Goal: Task Accomplishment & Management: Manage account settings

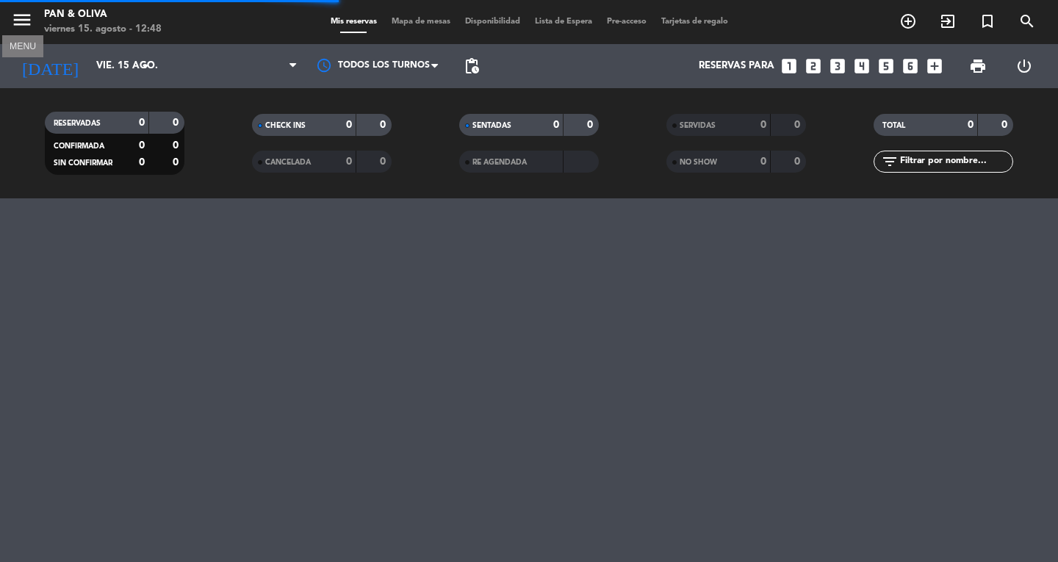
click at [23, 26] on icon "menu" at bounding box center [22, 20] width 22 height 22
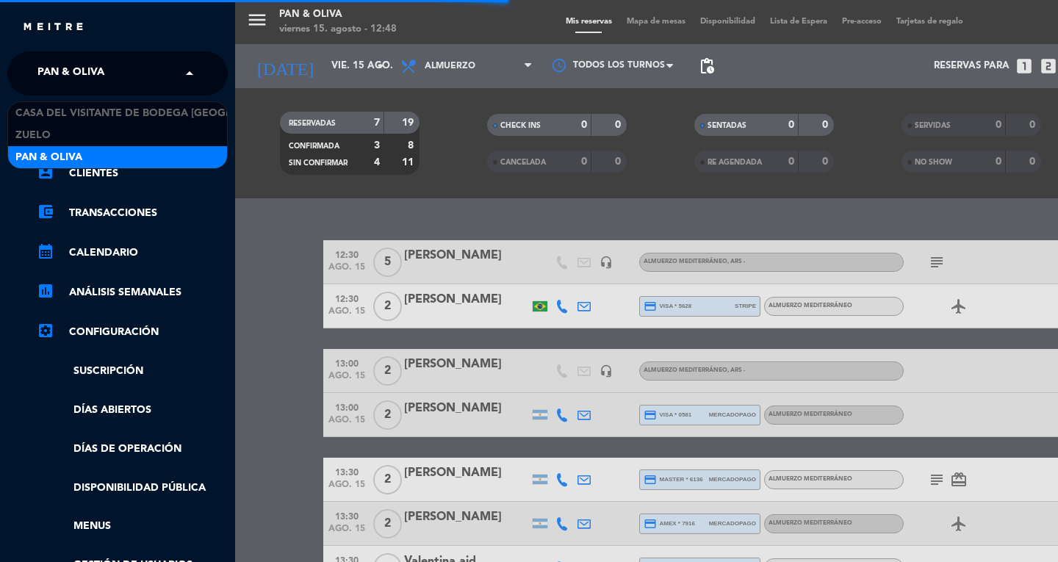
click at [80, 78] on span "Pan & Oliva" at bounding box center [70, 73] width 67 height 31
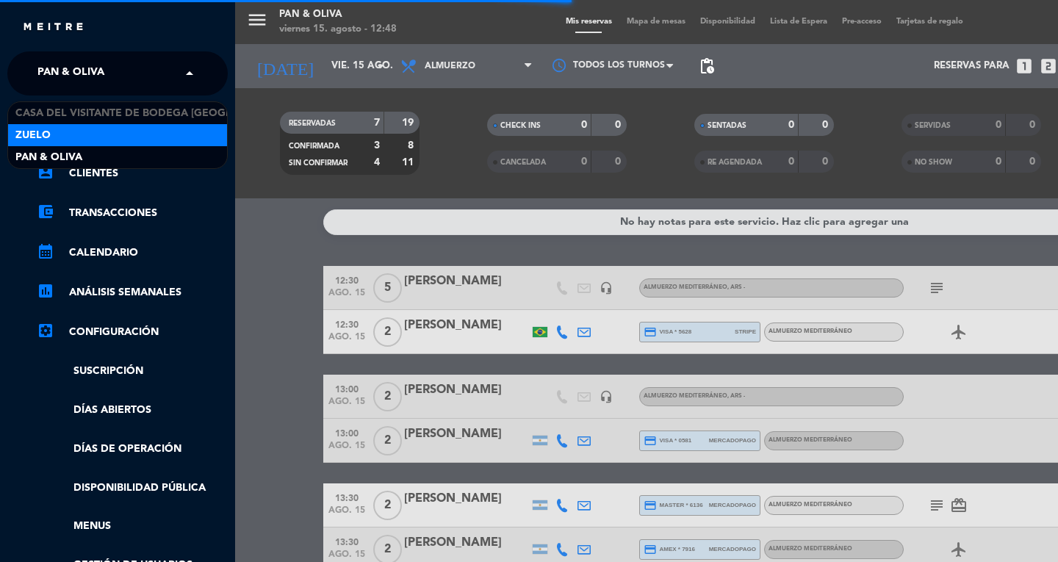
click at [68, 136] on div "Zuelo" at bounding box center [117, 135] width 219 height 22
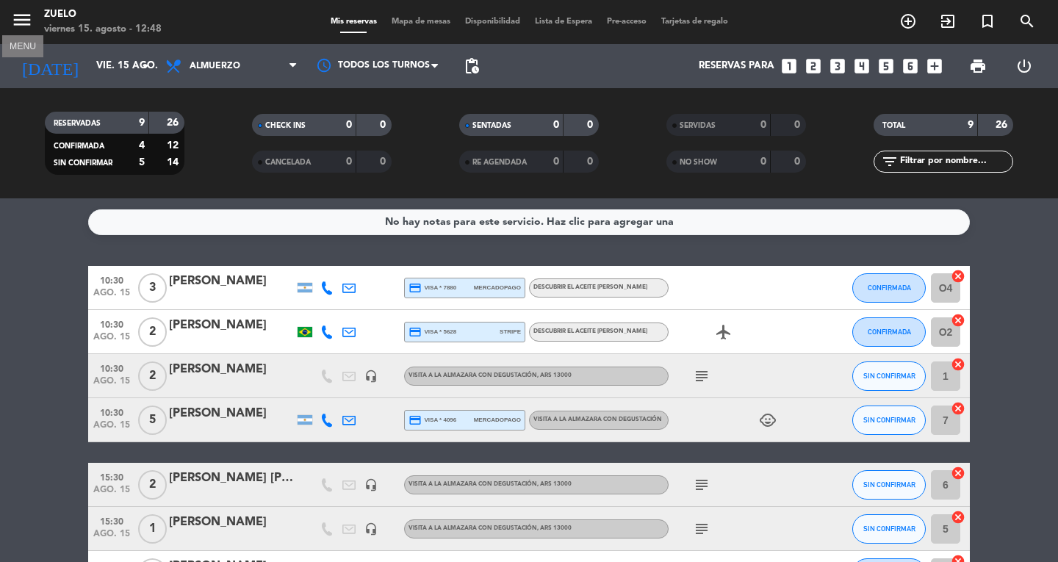
click at [26, 26] on icon "menu" at bounding box center [22, 20] width 22 height 22
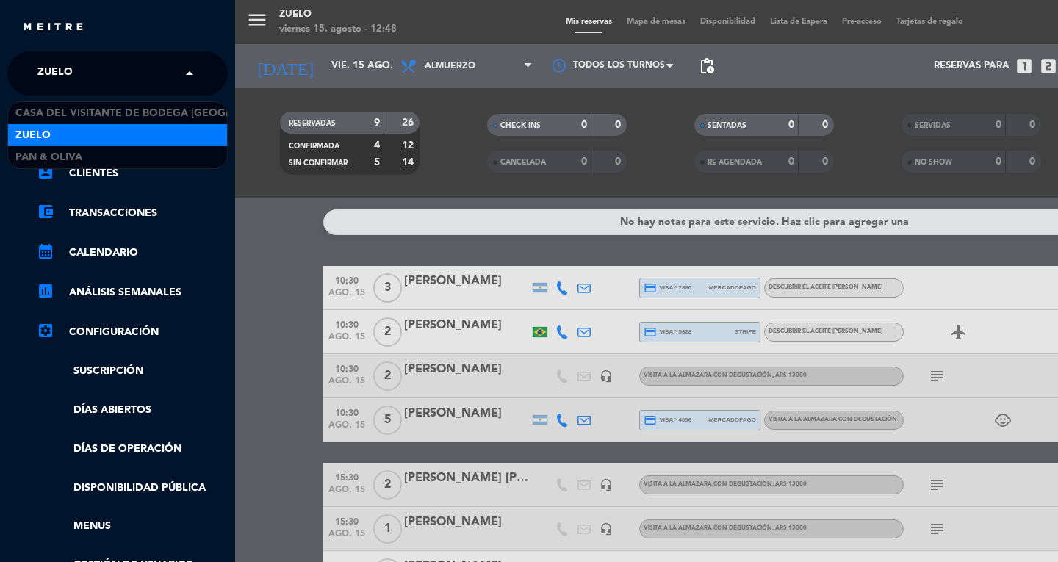
click at [57, 68] on span "Zuelo" at bounding box center [54, 73] width 35 height 31
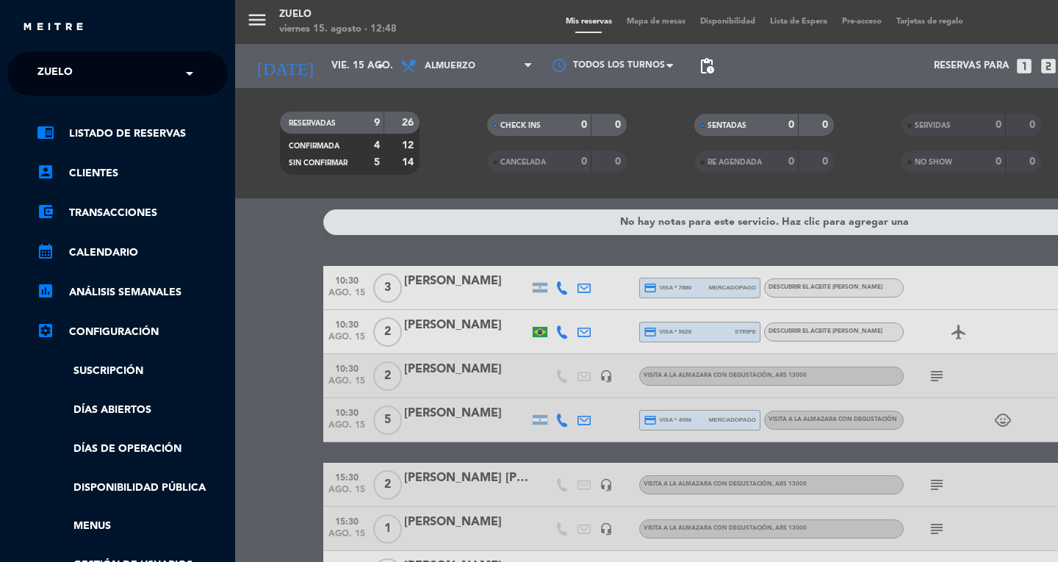
click at [250, 253] on div "menu Zuelo [DATE] 15. agosto - 12:48 Mis reservas Mapa de mesas Disponibilidad …" at bounding box center [764, 281] width 1058 height 562
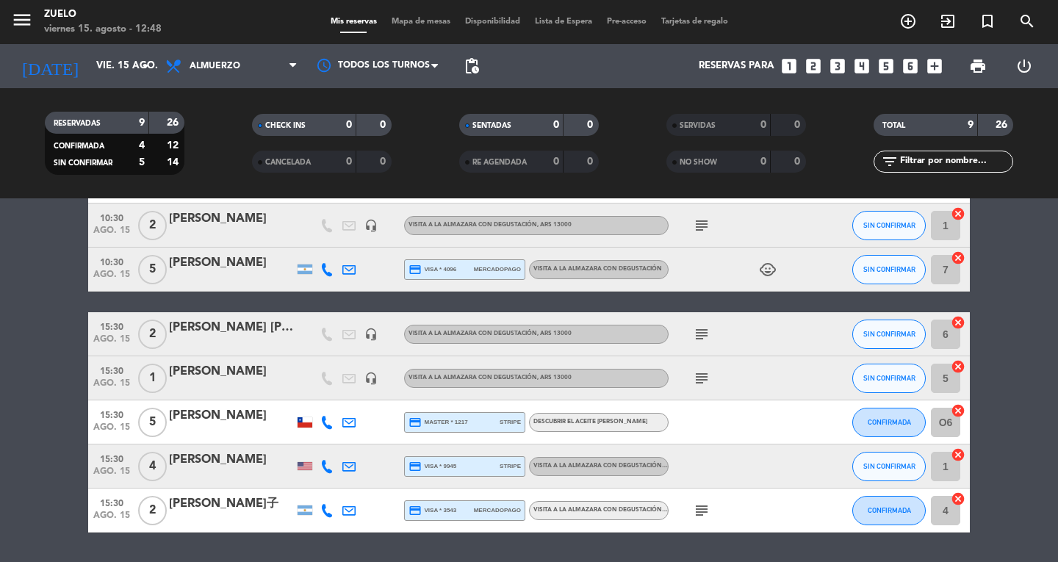
scroll to position [195, 0]
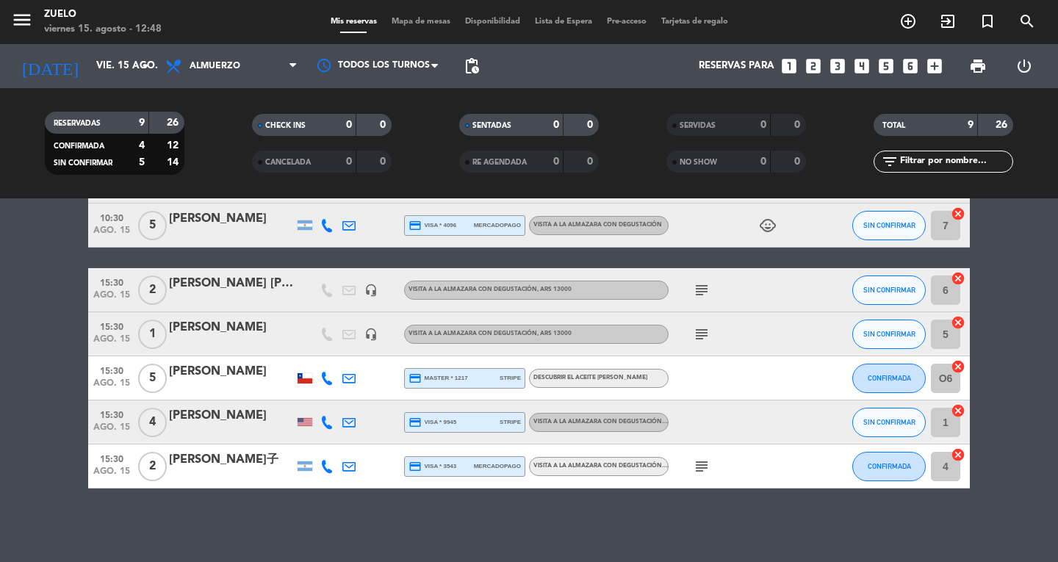
click at [696, 465] on icon "subject" at bounding box center [702, 467] width 18 height 18
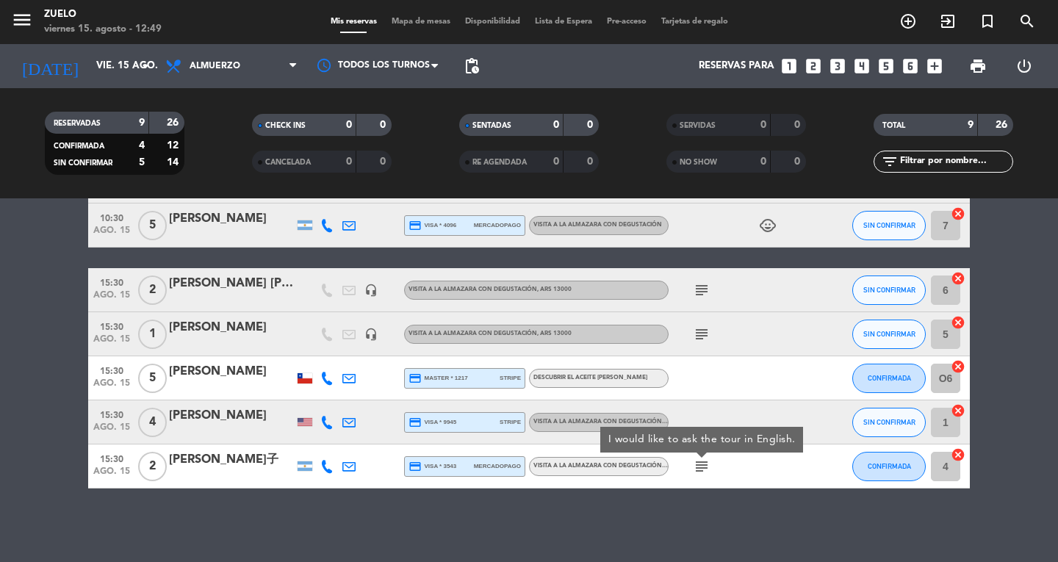
click at [696, 466] on icon "subject" at bounding box center [702, 467] width 18 height 18
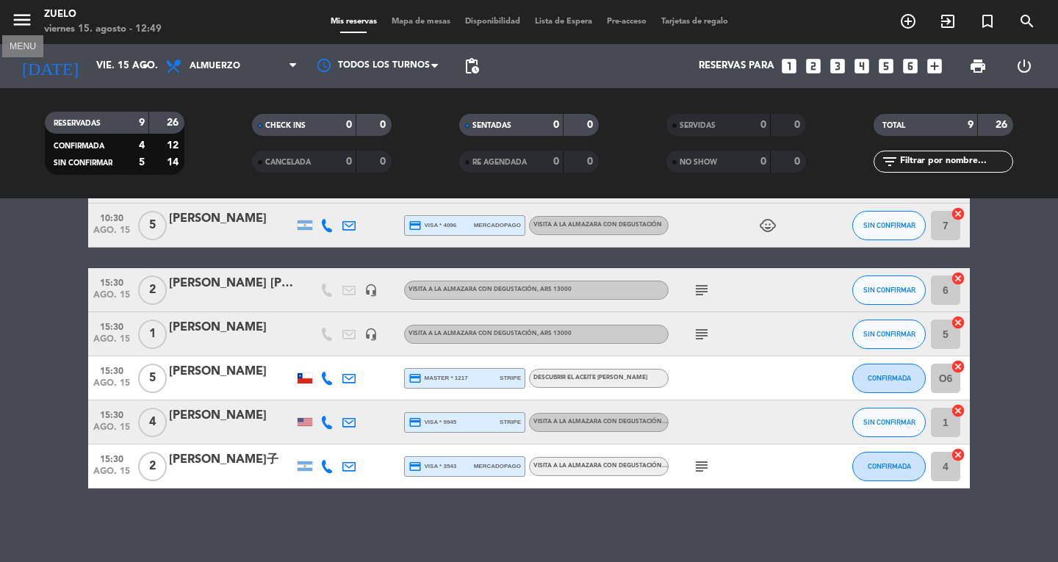
click at [18, 26] on icon "menu" at bounding box center [22, 20] width 22 height 22
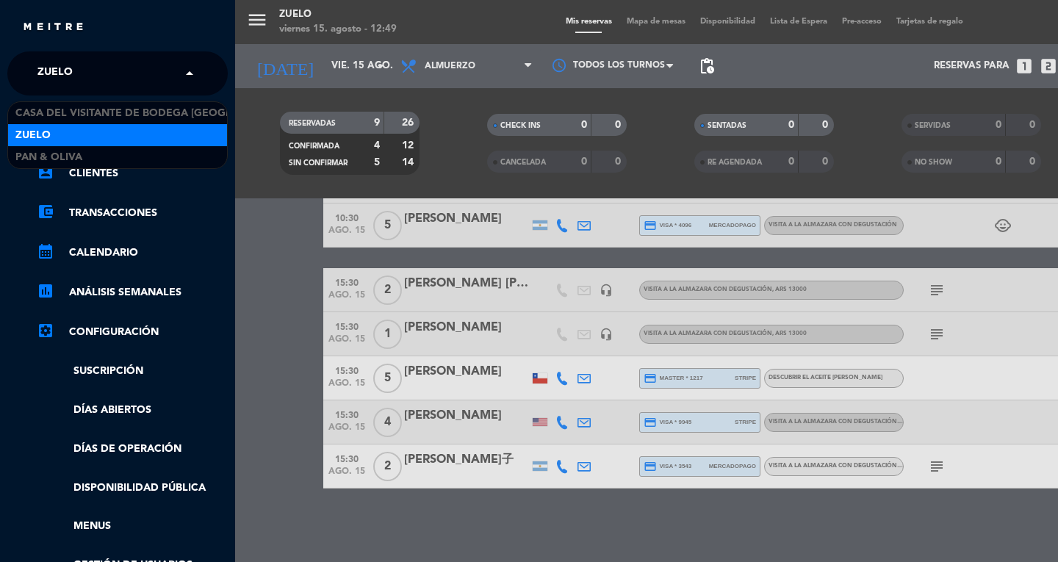
click at [117, 79] on input "text" at bounding box center [118, 74] width 179 height 32
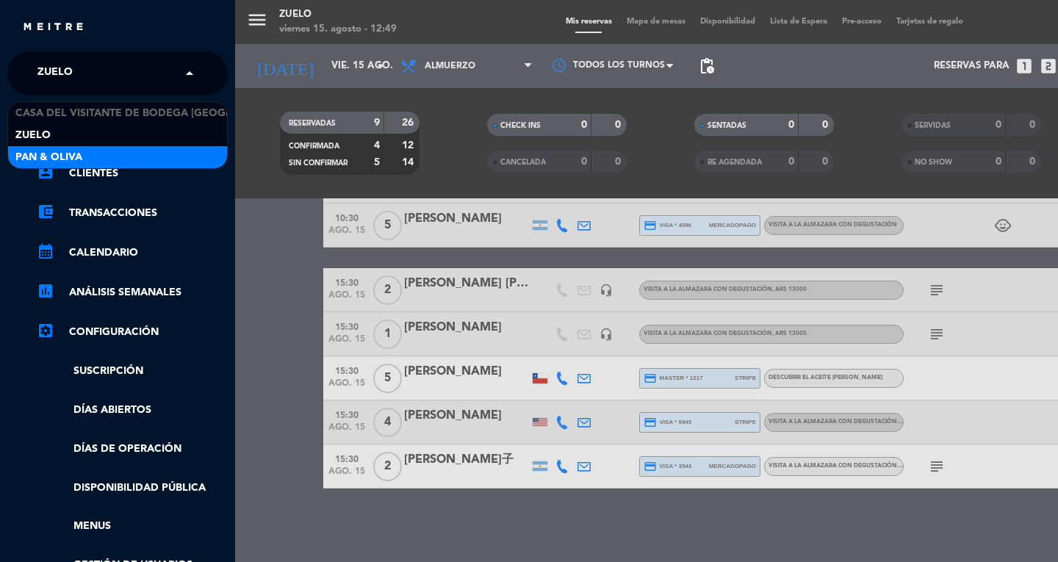
click at [120, 153] on div "Pan & Oliva" at bounding box center [117, 157] width 219 height 22
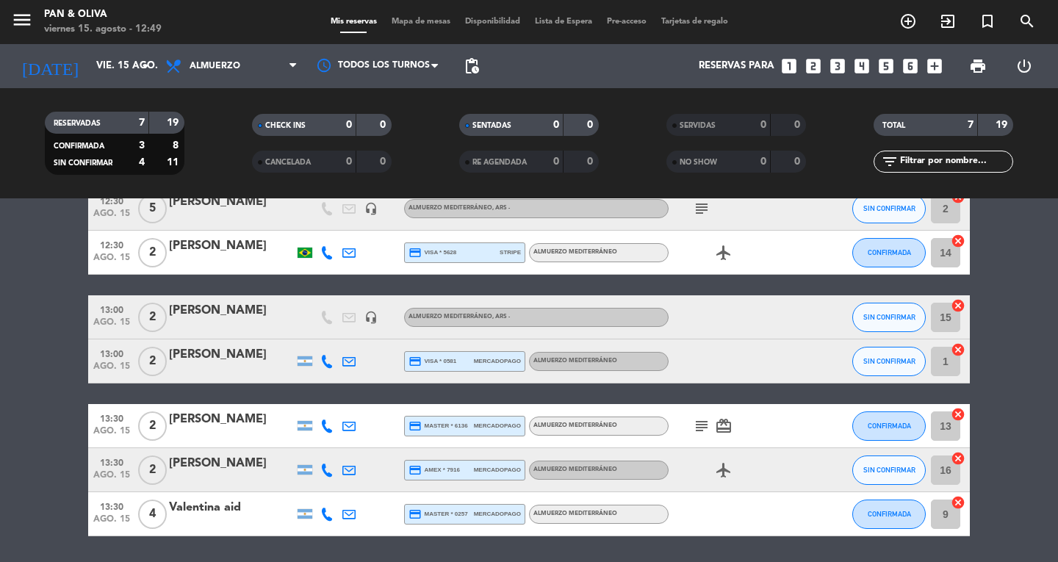
scroll to position [0, 0]
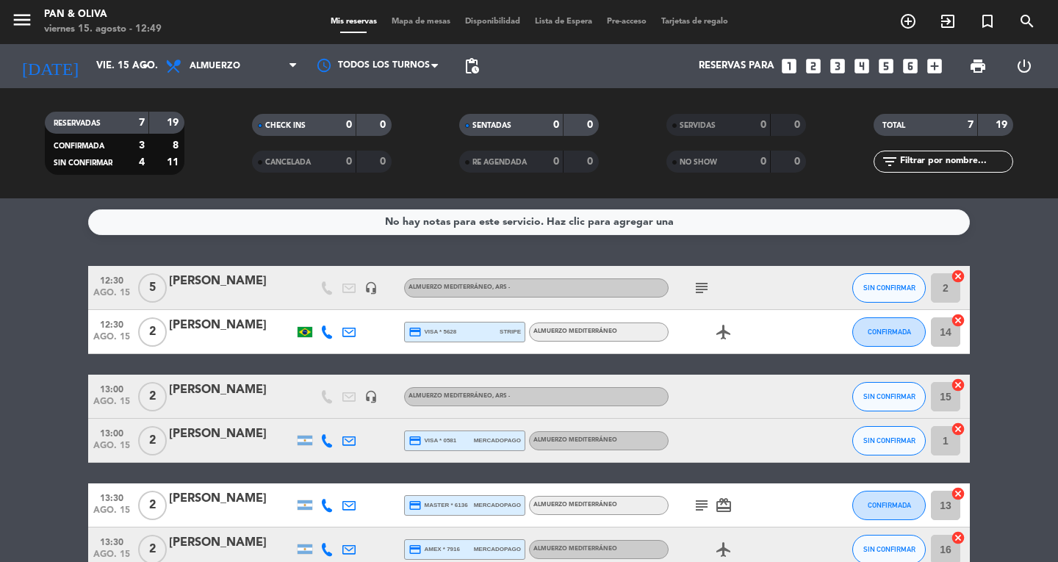
click at [261, 45] on div "Todos los servicios Brunch Almuerzo Cena Almuerzo Todos los servicios Brunch Al…" at bounding box center [231, 66] width 147 height 44
click at [253, 54] on span "Almuerzo" at bounding box center [231, 66] width 147 height 32
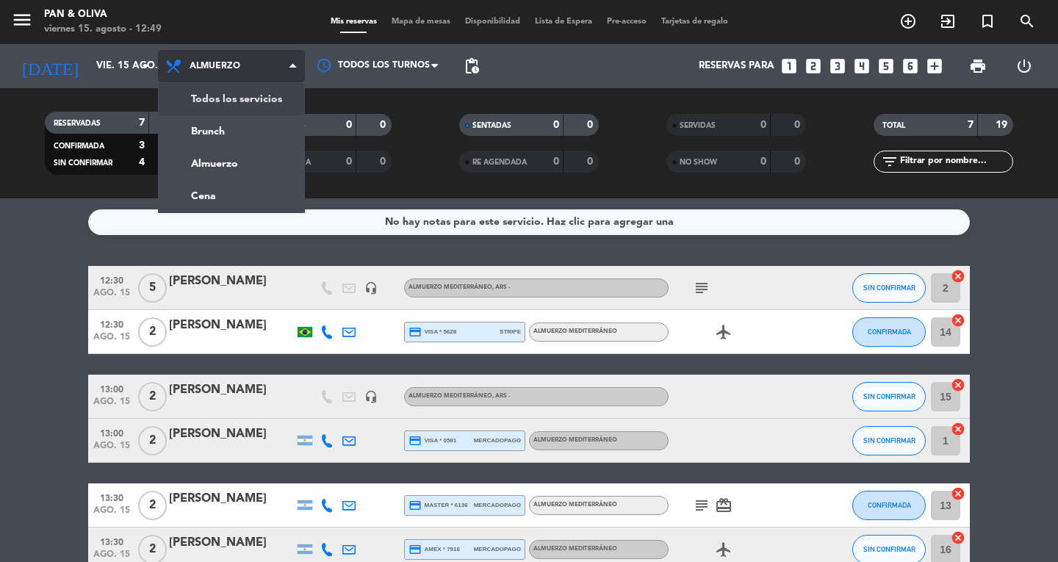
click at [237, 93] on div "menu Pan & [PERSON_NAME][DATE] 15. agosto - 12:49 Mis reservas Mapa de mesas Di…" at bounding box center [529, 99] width 1058 height 198
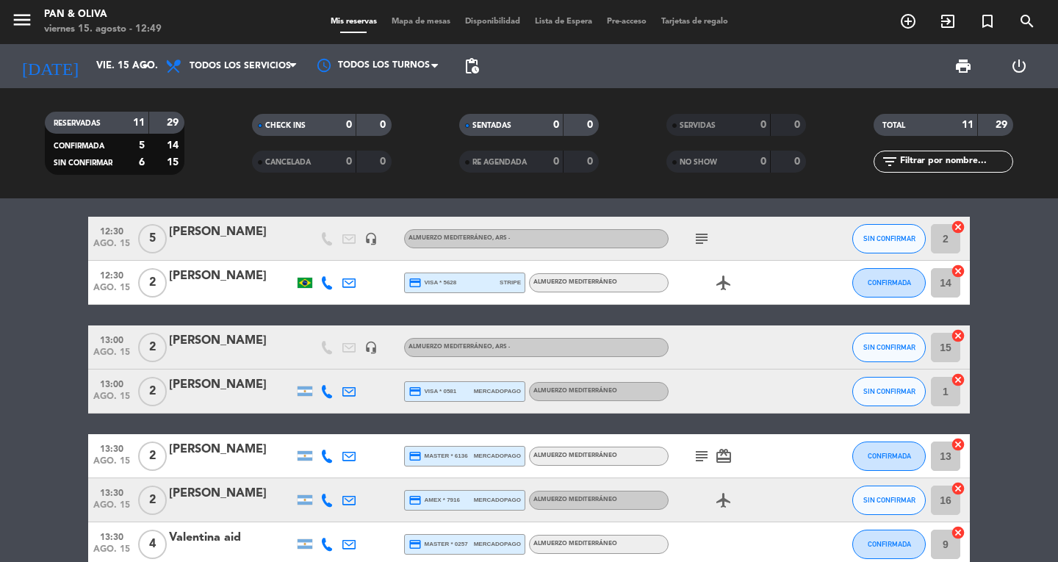
scroll to position [308, 0]
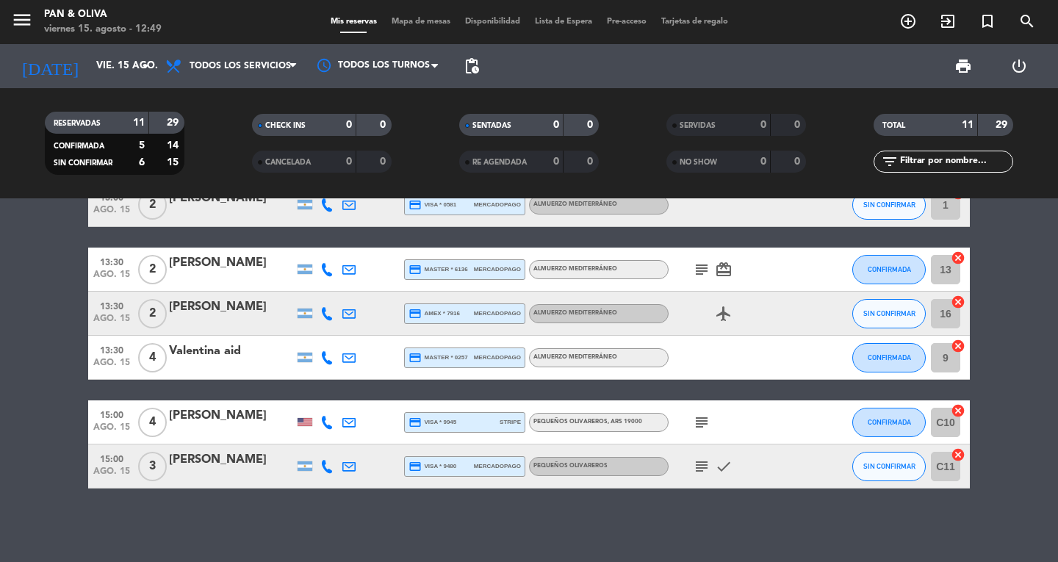
click at [696, 426] on icon "subject" at bounding box center [702, 423] width 18 height 18
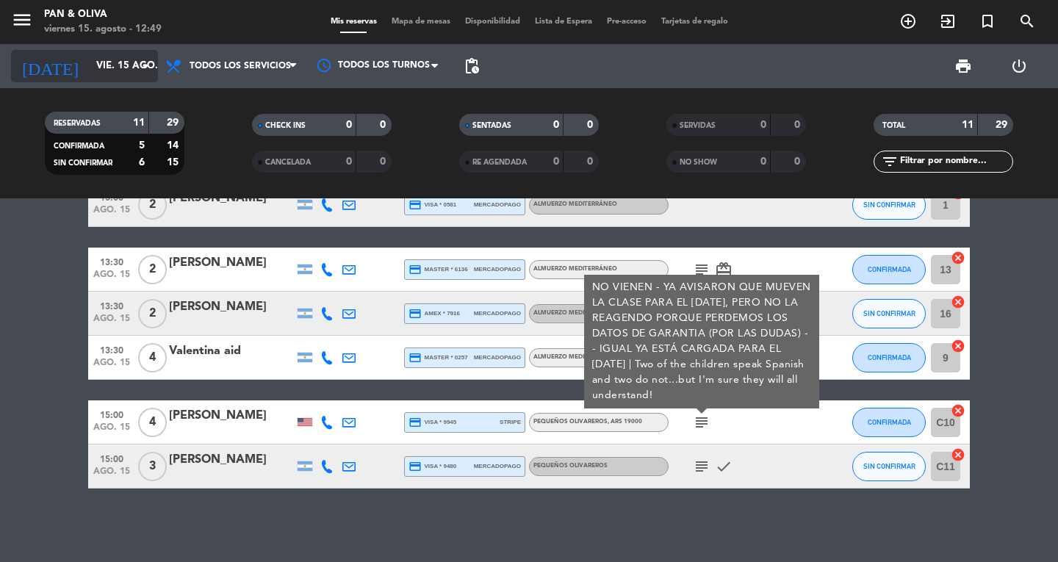
click at [150, 67] on icon "arrow_drop_down" at bounding box center [146, 66] width 18 height 18
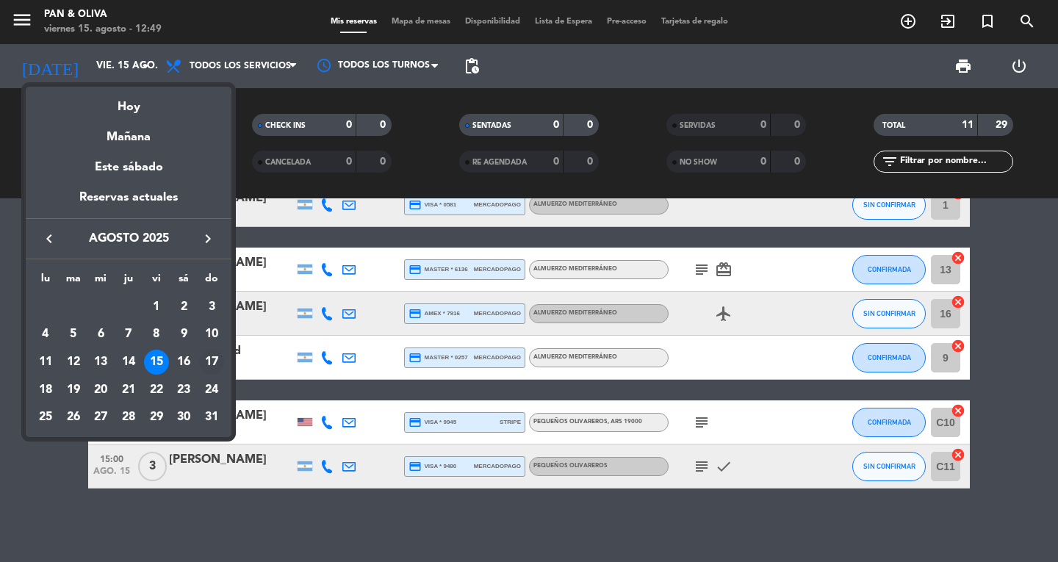
click at [217, 355] on div "17" at bounding box center [211, 362] width 25 height 25
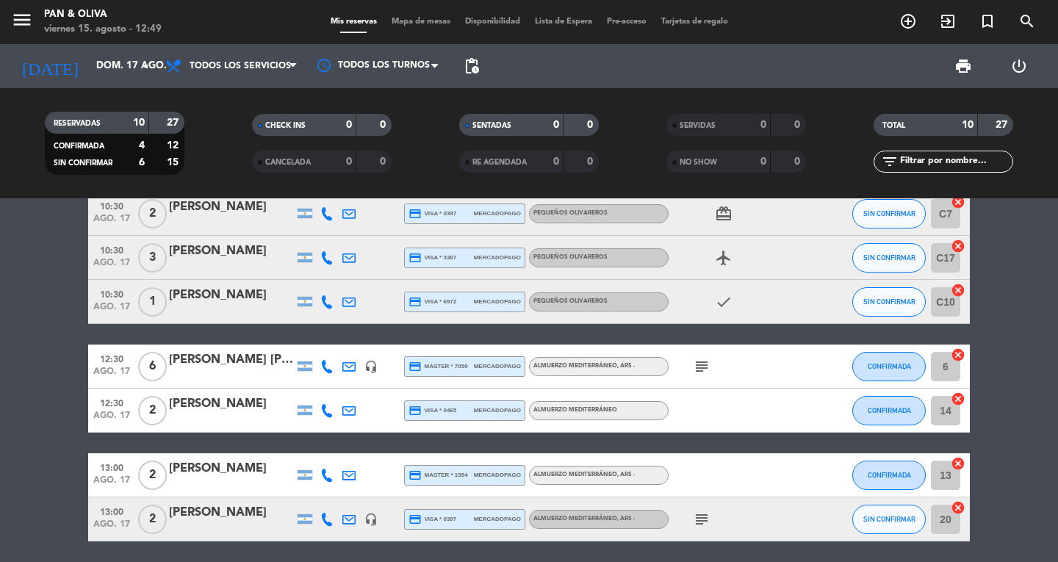
scroll to position [0, 0]
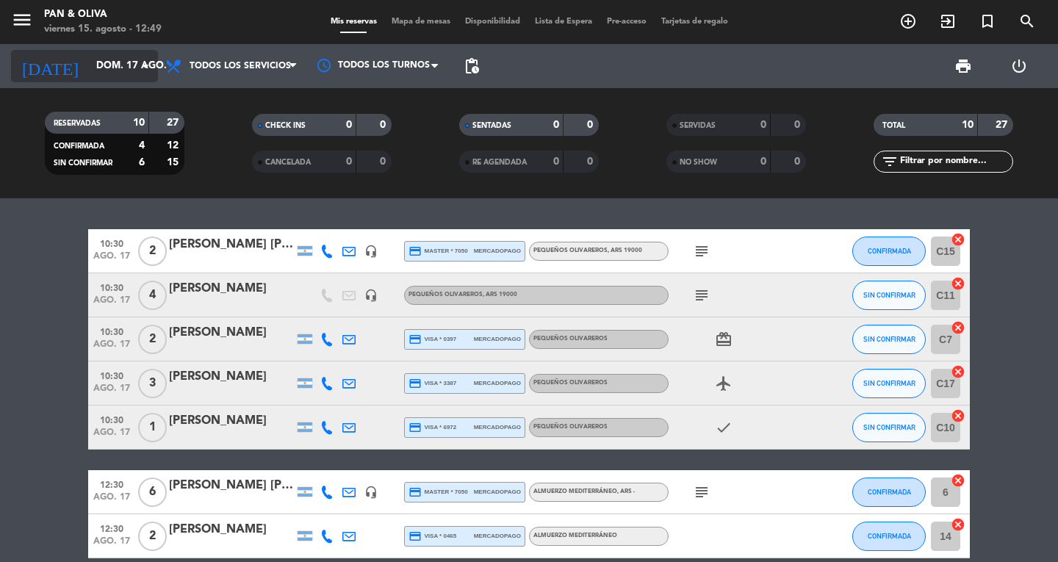
click at [104, 73] on input "dom. 17 ago." at bounding box center [153, 66] width 129 height 26
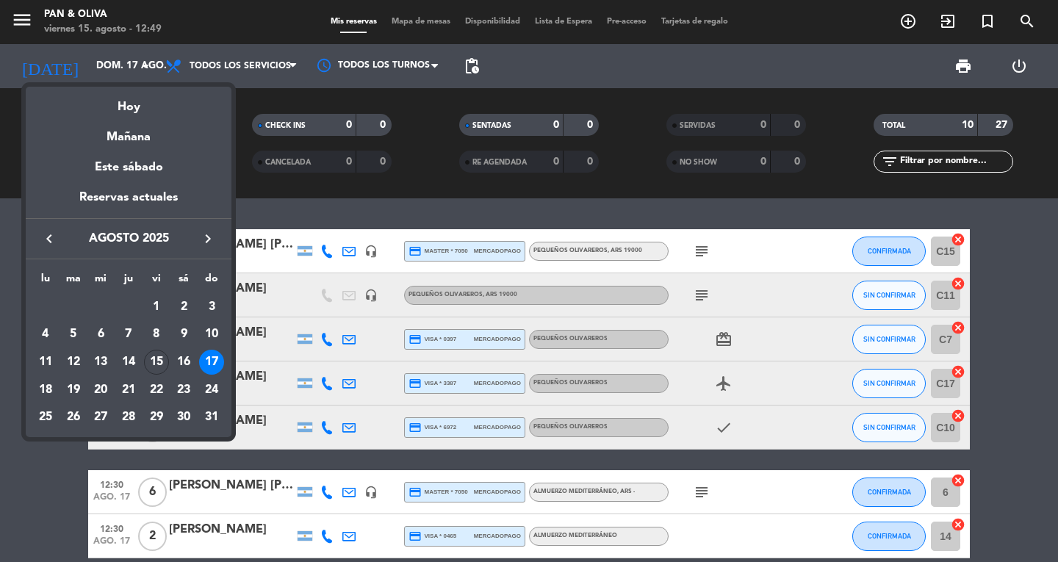
click at [178, 356] on div "16" at bounding box center [183, 362] width 25 height 25
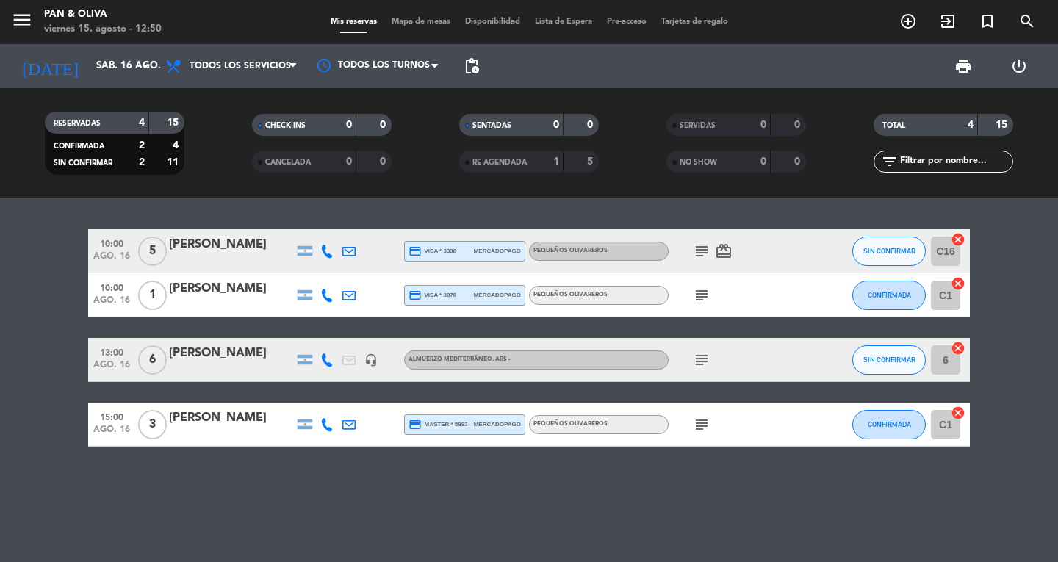
click at [703, 426] on icon "subject" at bounding box center [702, 425] width 18 height 18
click at [694, 295] on icon "subject" at bounding box center [702, 295] width 18 height 18
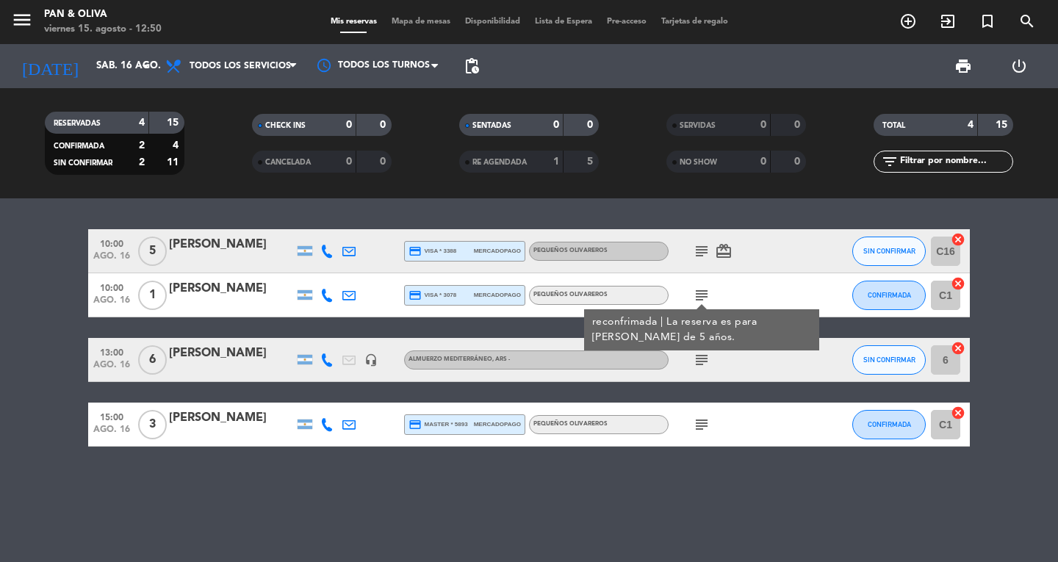
click at [703, 243] on icon "subject" at bounding box center [702, 251] width 18 height 18
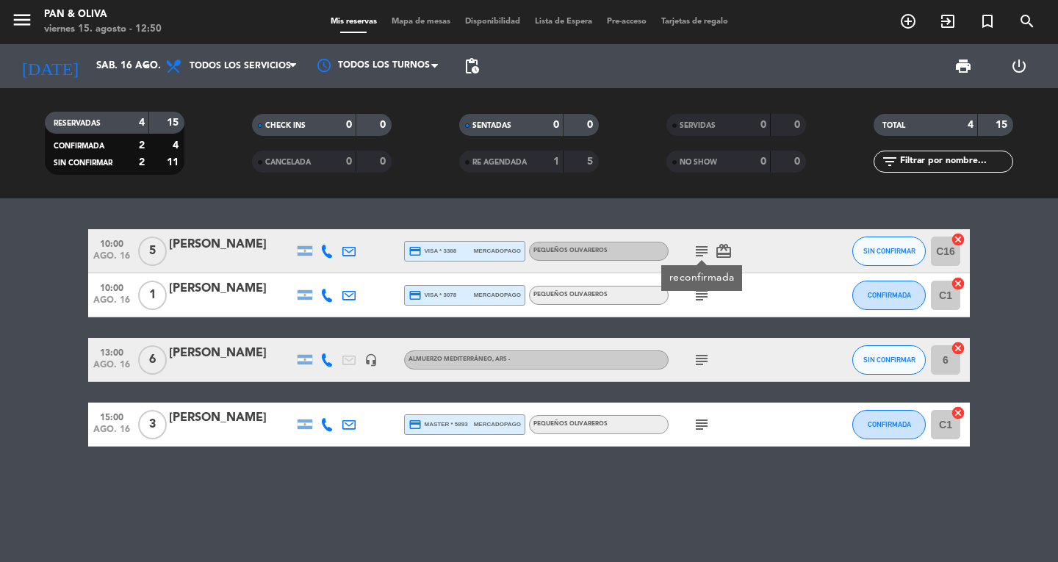
click at [711, 299] on span "subject" at bounding box center [701, 295] width 22 height 18
click at [707, 300] on icon "subject" at bounding box center [702, 295] width 18 height 18
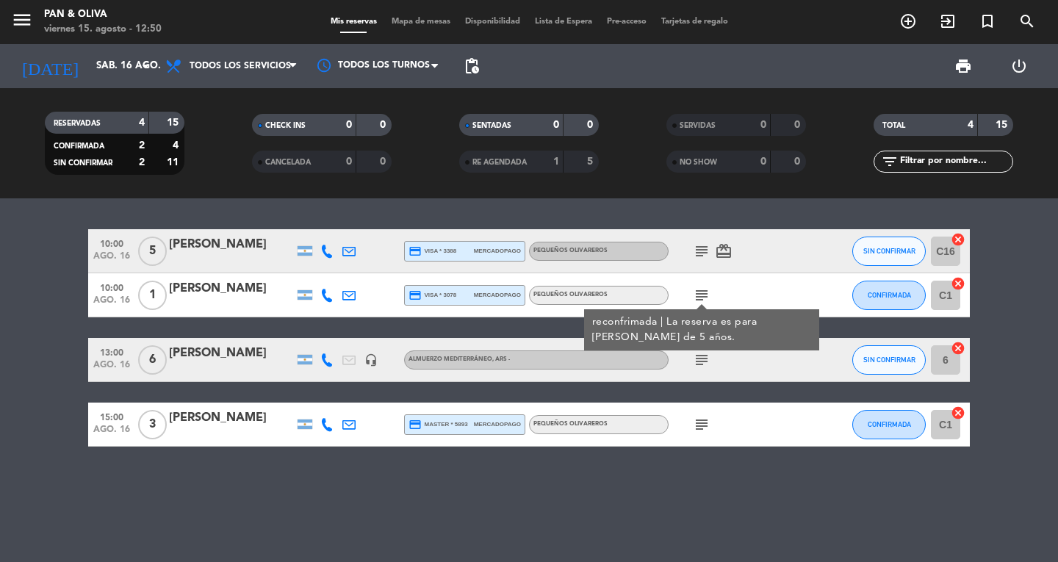
click at [695, 245] on icon "subject" at bounding box center [702, 251] width 18 height 18
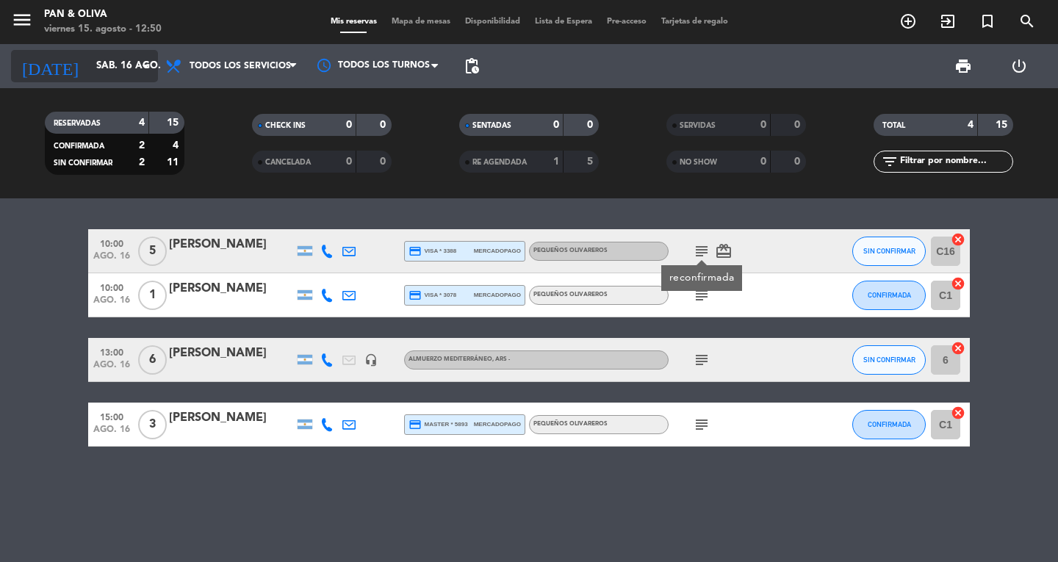
click at [25, 53] on icon "[DATE]" at bounding box center [50, 66] width 78 height 32
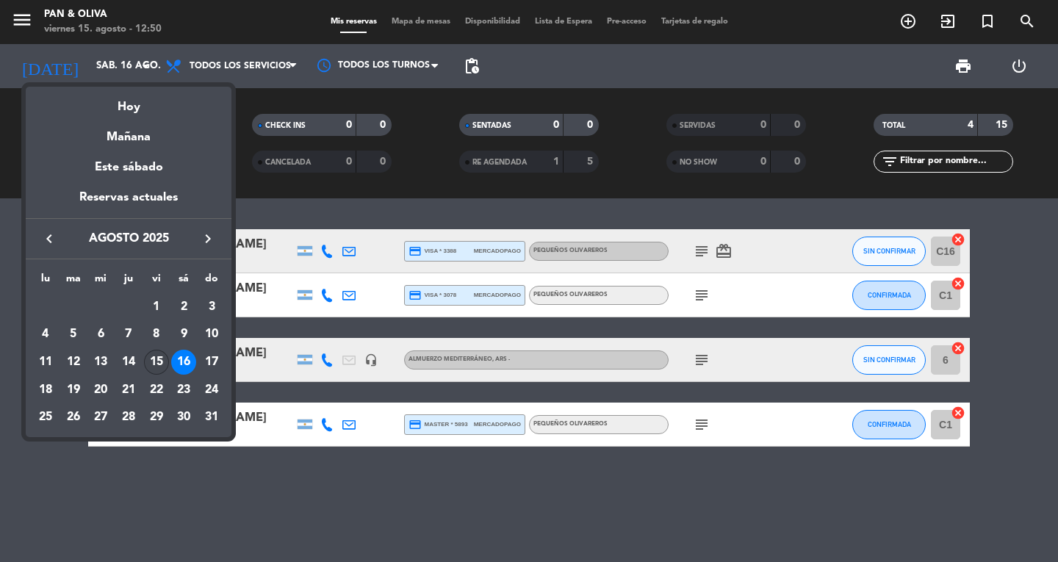
click at [154, 372] on div "15" at bounding box center [156, 362] width 25 height 25
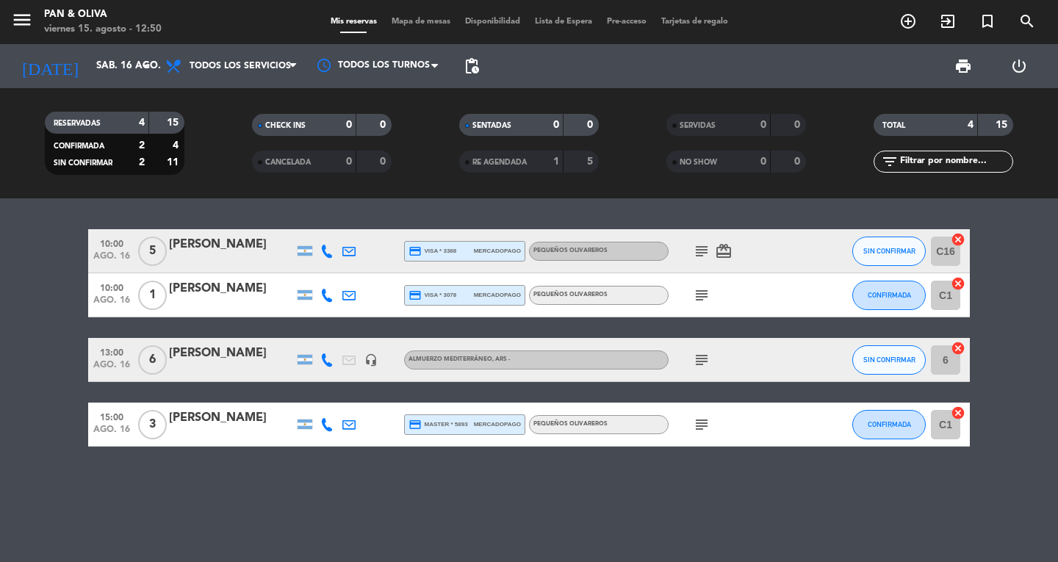
type input "vie. 15 ago."
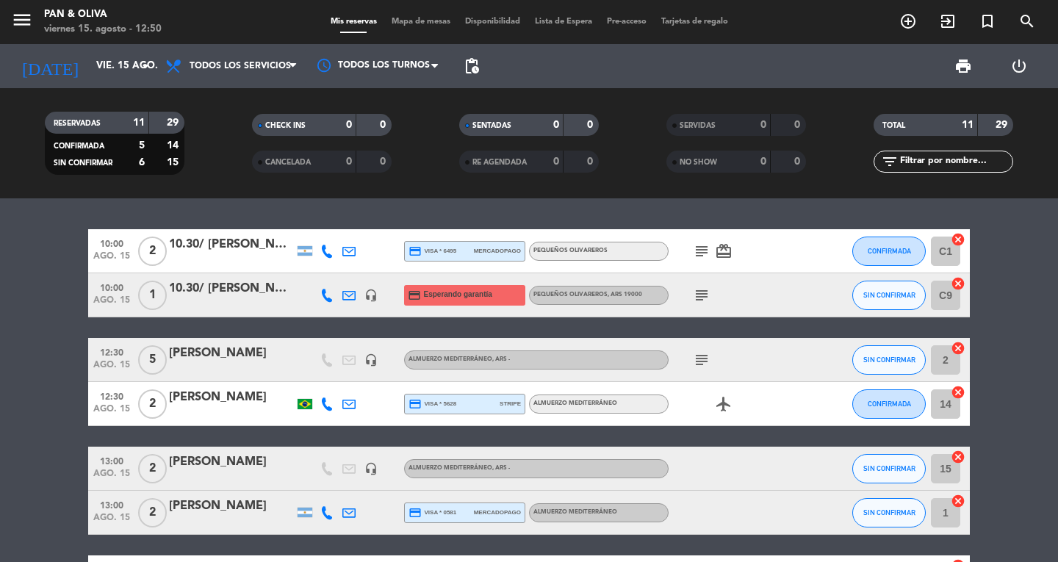
click at [12, 308] on bookings-row "10:00 [DATE] 2 10.30/ [PERSON_NAME] credit_card visa * 6495 mercadopago Pequeño…" at bounding box center [529, 512] width 1058 height 567
click at [906, 20] on icon "add_circle_outline" at bounding box center [908, 21] width 18 height 18
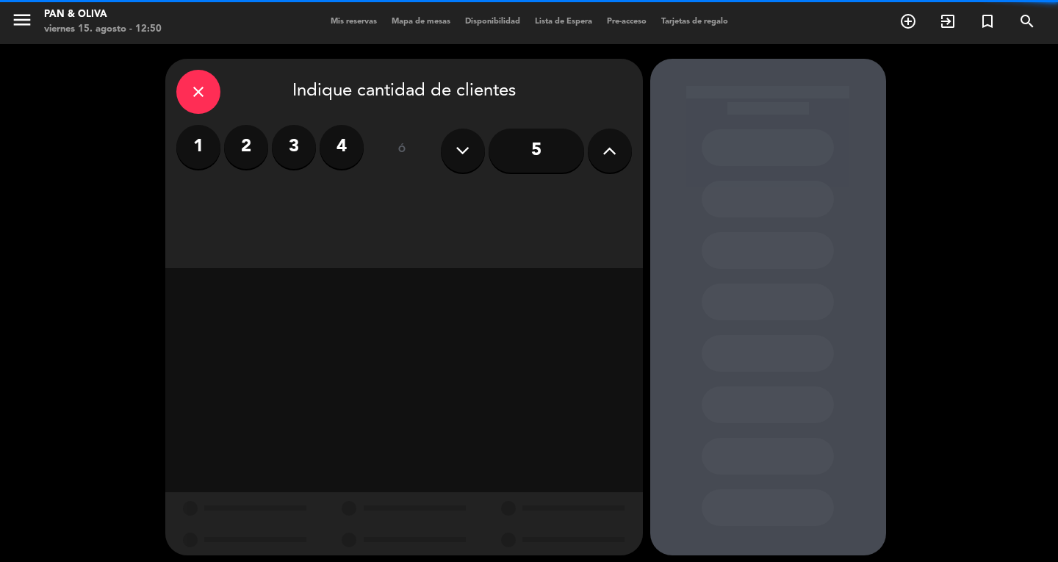
click at [296, 143] on label "3" at bounding box center [294, 147] width 44 height 44
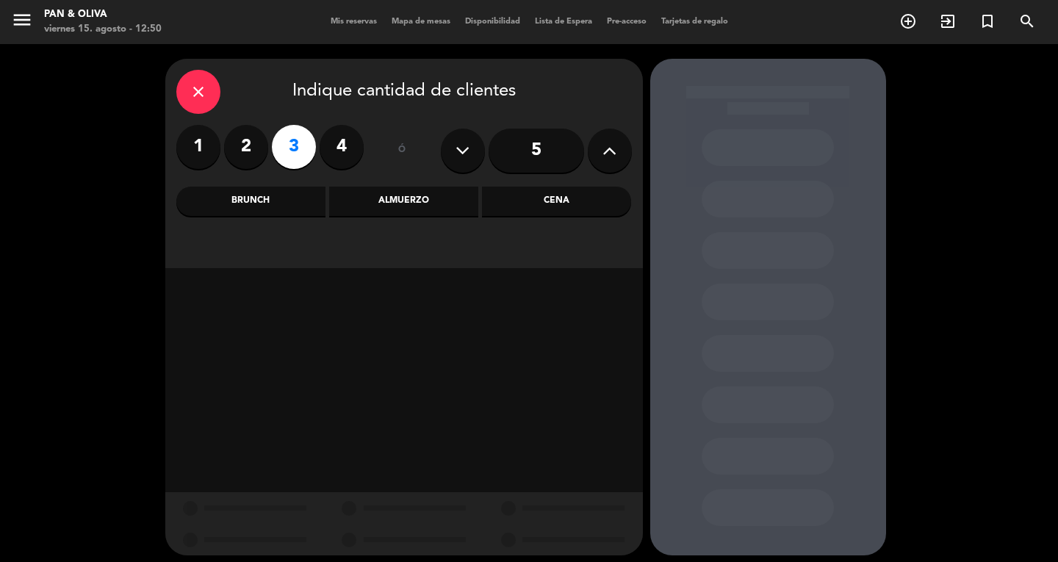
click at [448, 187] on div "Almuerzo" at bounding box center [403, 201] width 149 height 29
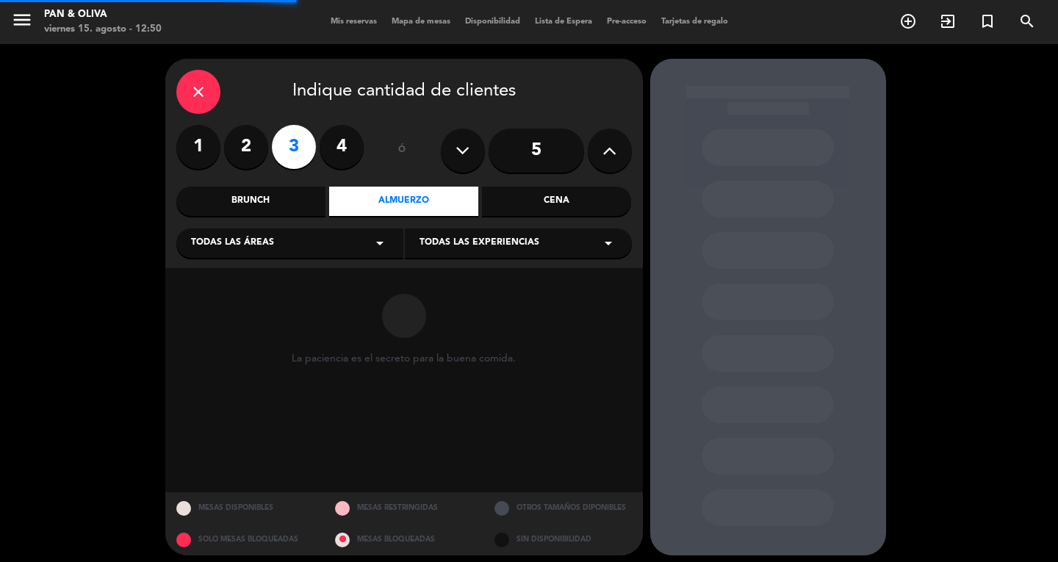
click at [473, 239] on span "Todas las experiencias" at bounding box center [479, 243] width 120 height 15
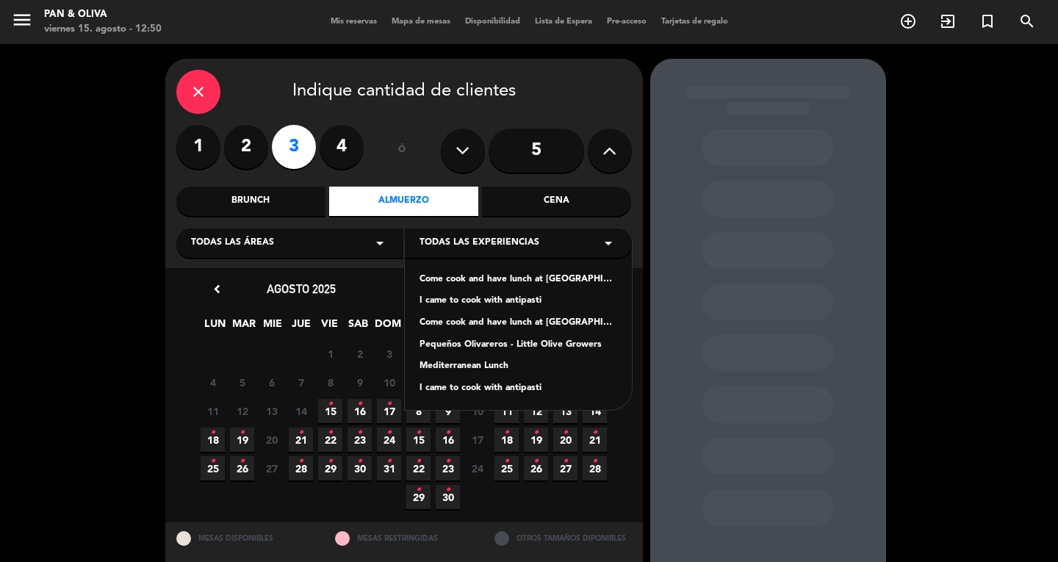
click at [463, 363] on div "Mediterranean Lunch" at bounding box center [518, 366] width 198 height 15
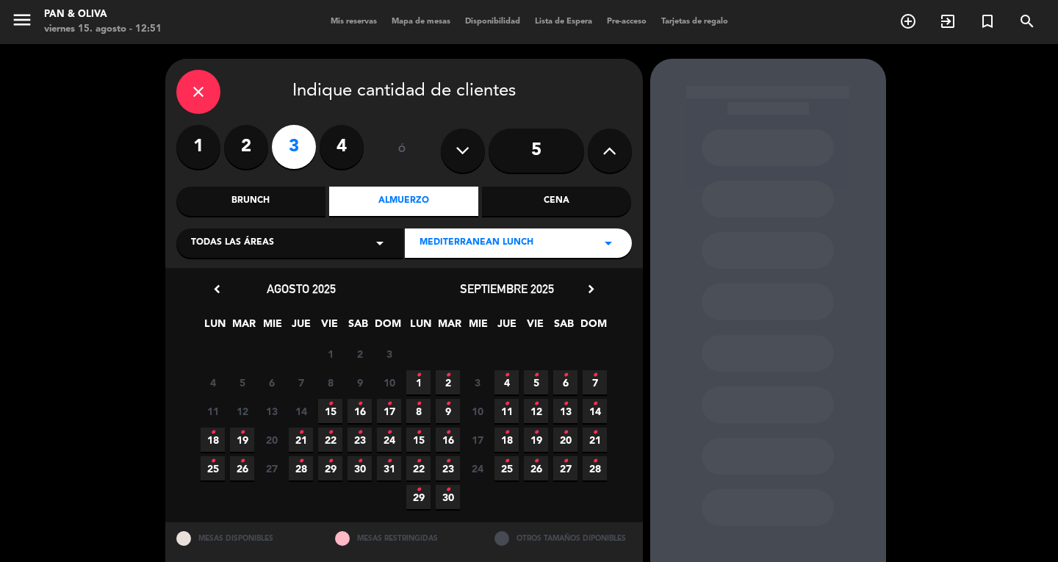
click at [338, 403] on span "15 •" at bounding box center [330, 411] width 24 height 24
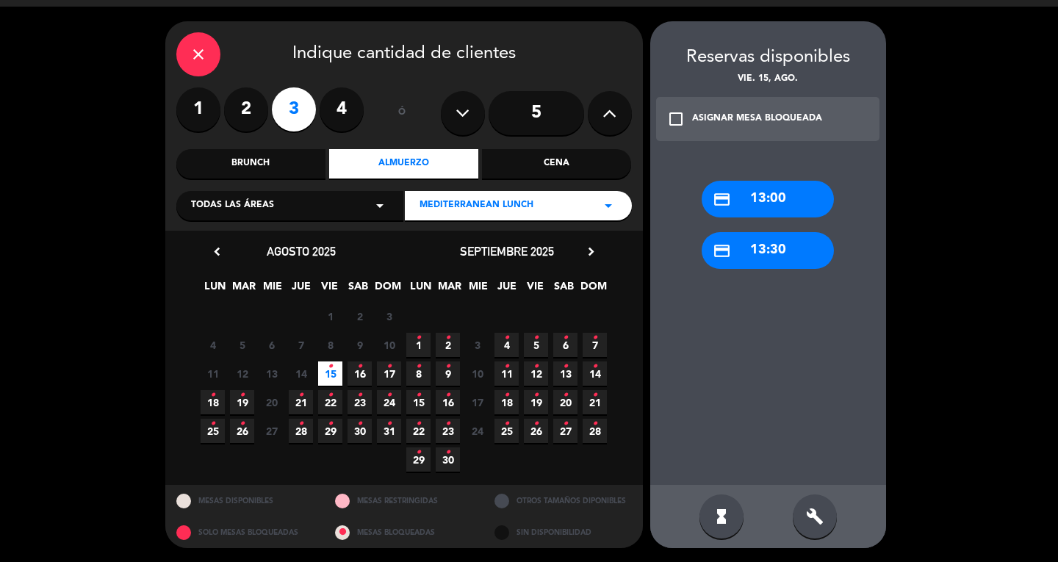
click at [759, 248] on div "credit_card 13:30" at bounding box center [767, 250] width 132 height 37
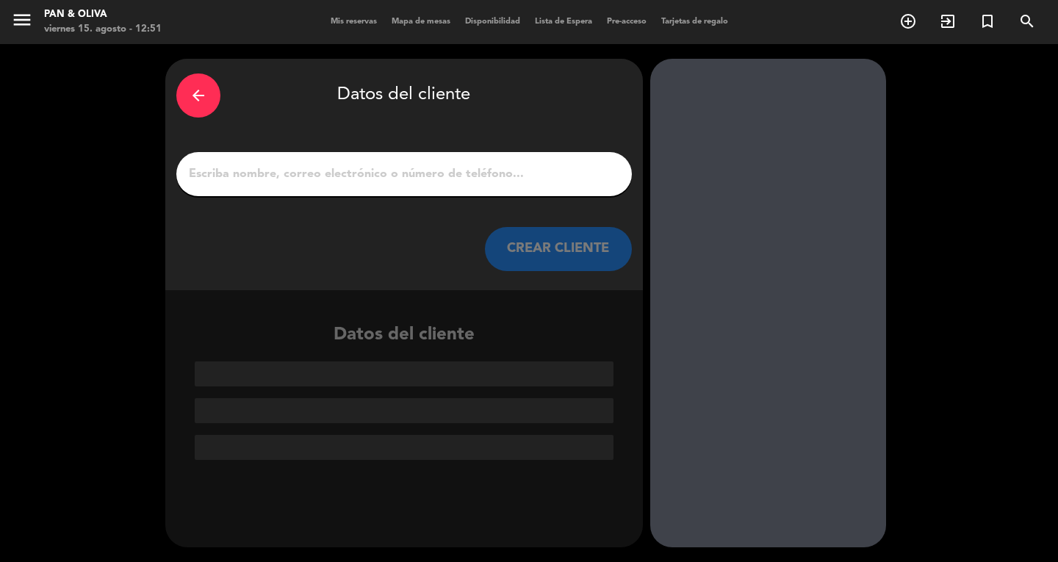
scroll to position [0, 0]
click at [307, 187] on div at bounding box center [403, 174] width 455 height 44
click at [310, 178] on input "1" at bounding box center [403, 174] width 433 height 21
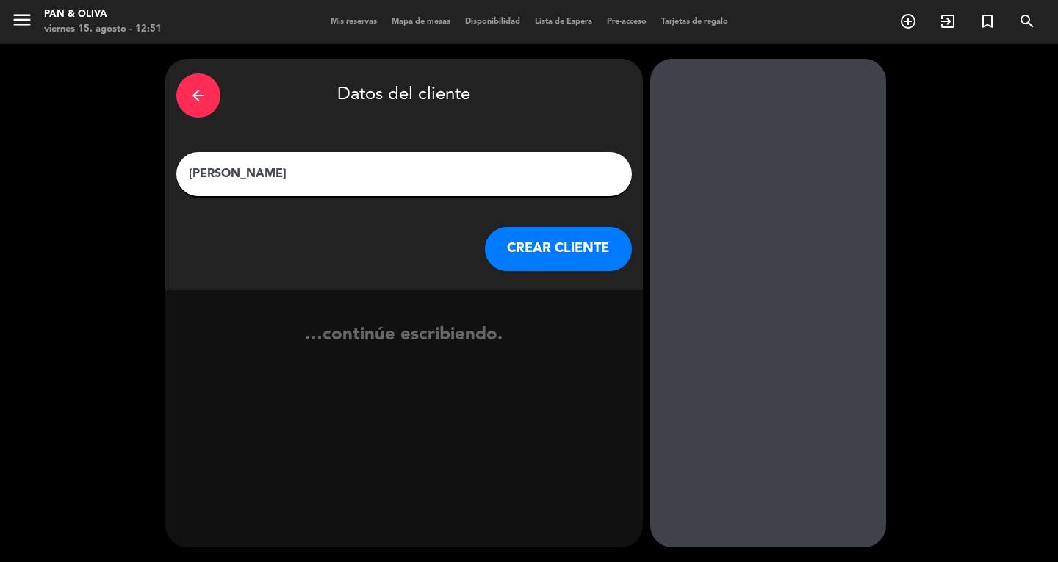
type input "[PERSON_NAME]"
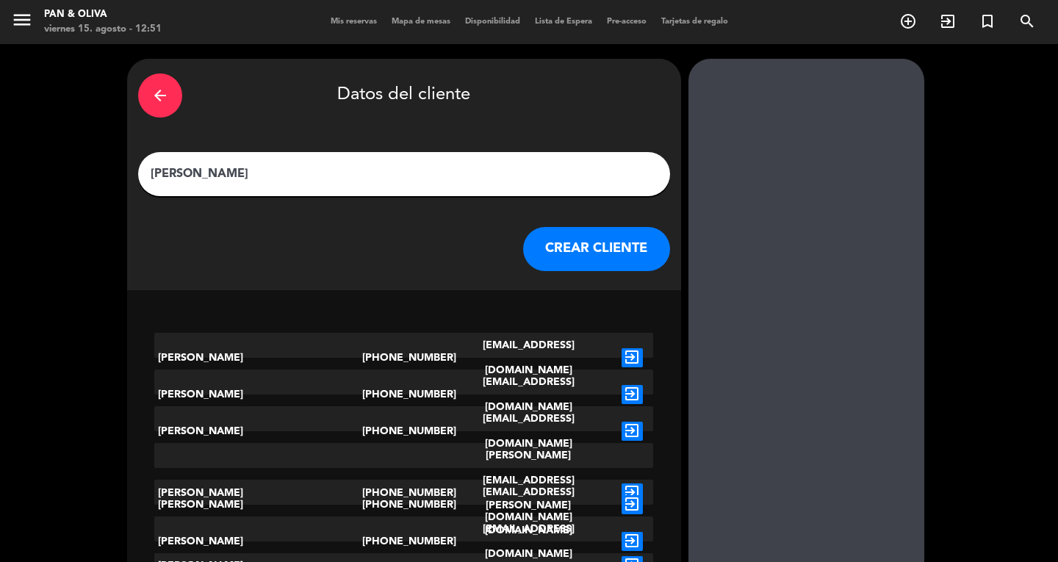
click at [538, 239] on button "CREAR CLIENTE" at bounding box center [596, 249] width 147 height 44
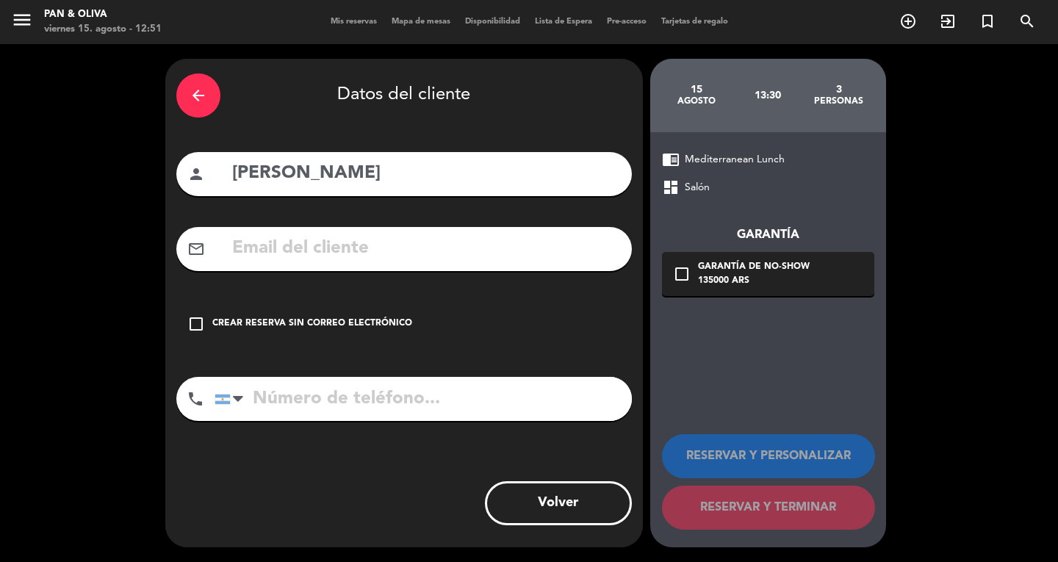
drag, startPoint x: 195, startPoint y: 326, endPoint x: 256, endPoint y: 346, distance: 63.4
click at [198, 326] on icon "check_box_outline_blank" at bounding box center [196, 324] width 18 height 18
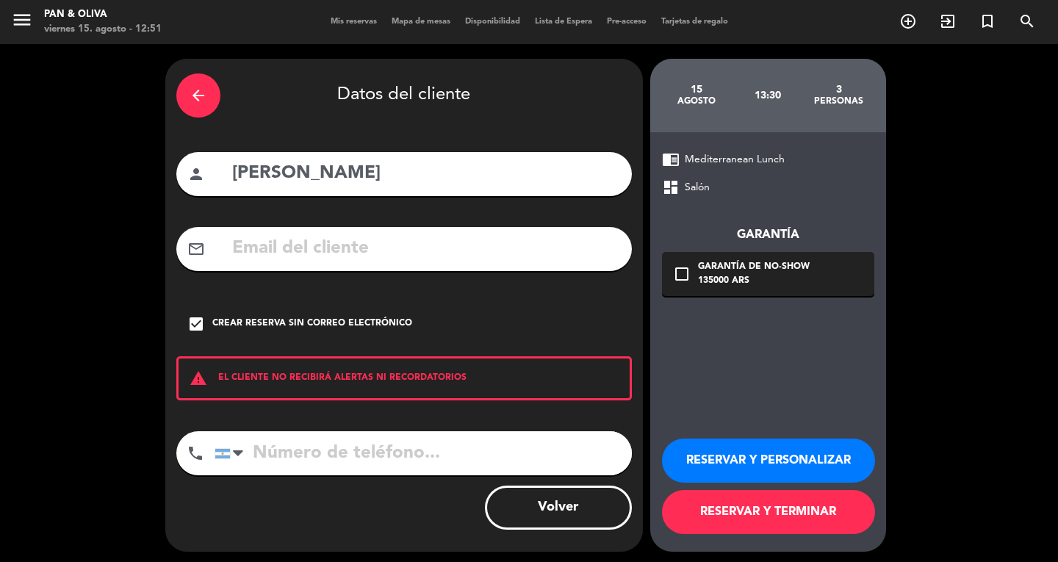
click at [671, 508] on button "RESERVAR Y TERMINAR" at bounding box center [768, 512] width 213 height 44
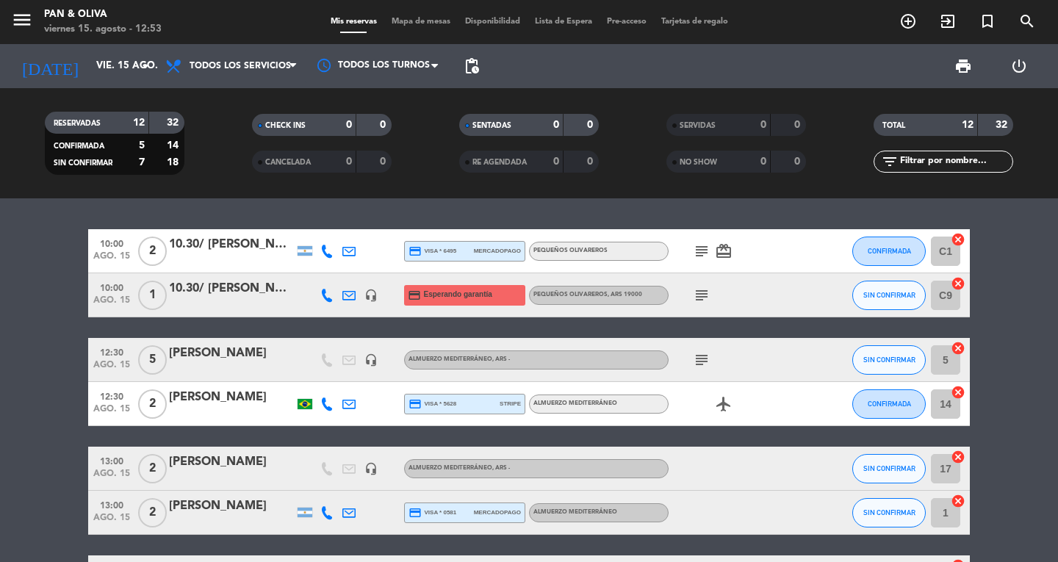
click at [693, 254] on icon "subject" at bounding box center [702, 251] width 18 height 18
click at [710, 300] on span "subject" at bounding box center [701, 295] width 22 height 18
click at [701, 295] on icon "subject" at bounding box center [702, 295] width 18 height 18
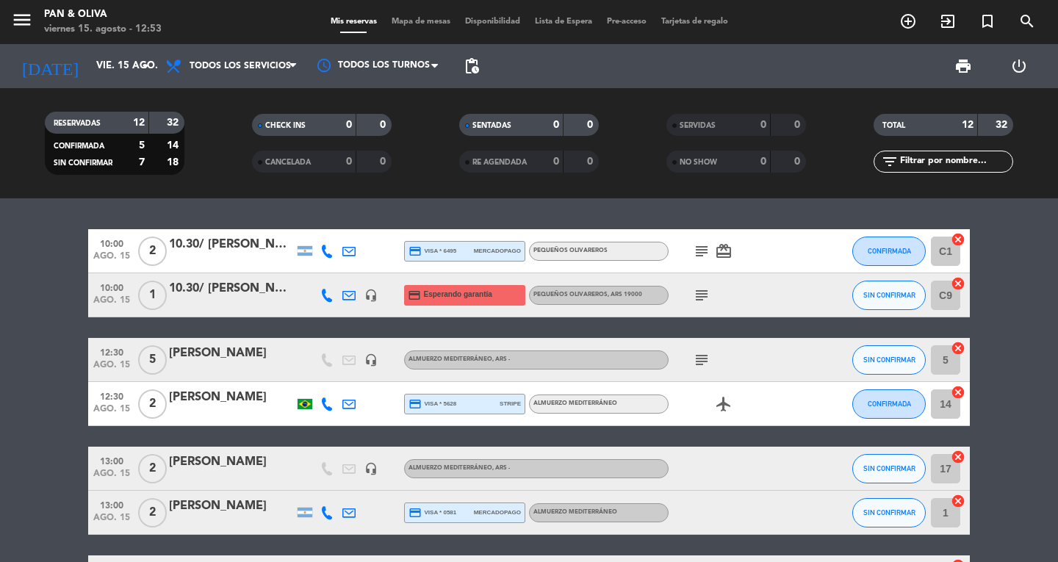
click at [704, 363] on icon "subject" at bounding box center [702, 360] width 18 height 18
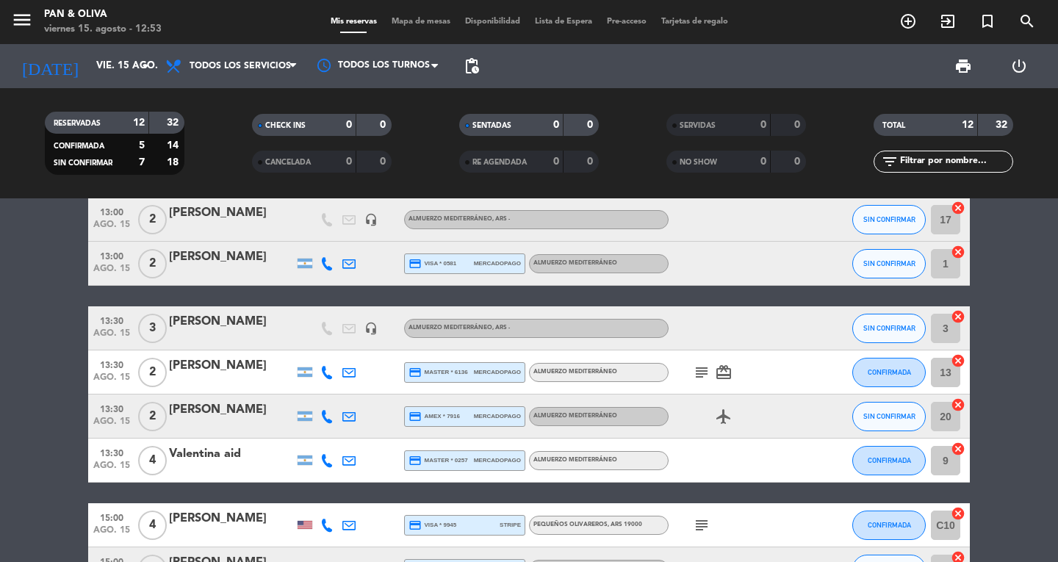
scroll to position [294, 0]
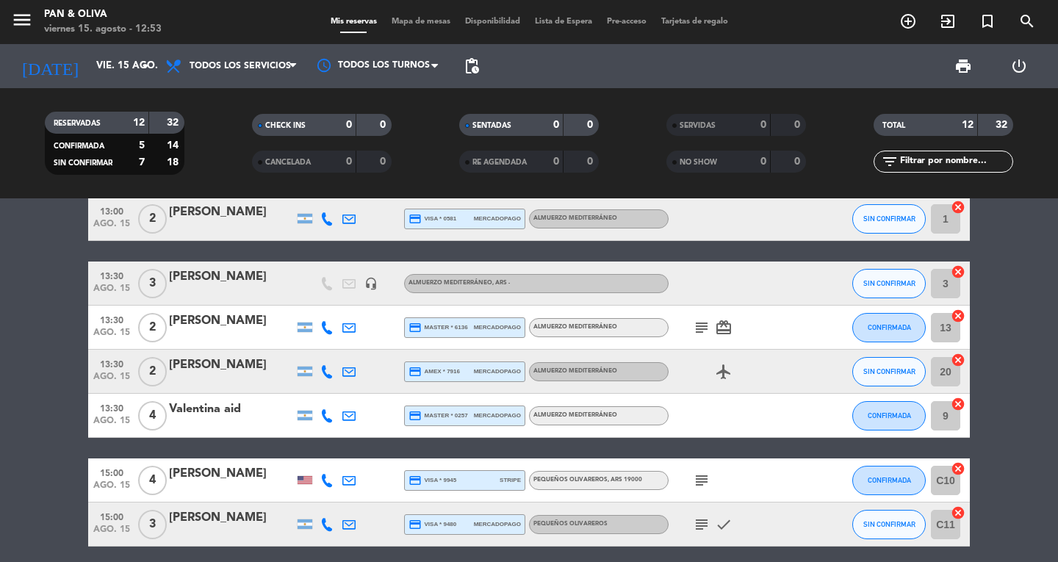
click at [702, 331] on icon "subject" at bounding box center [702, 328] width 18 height 18
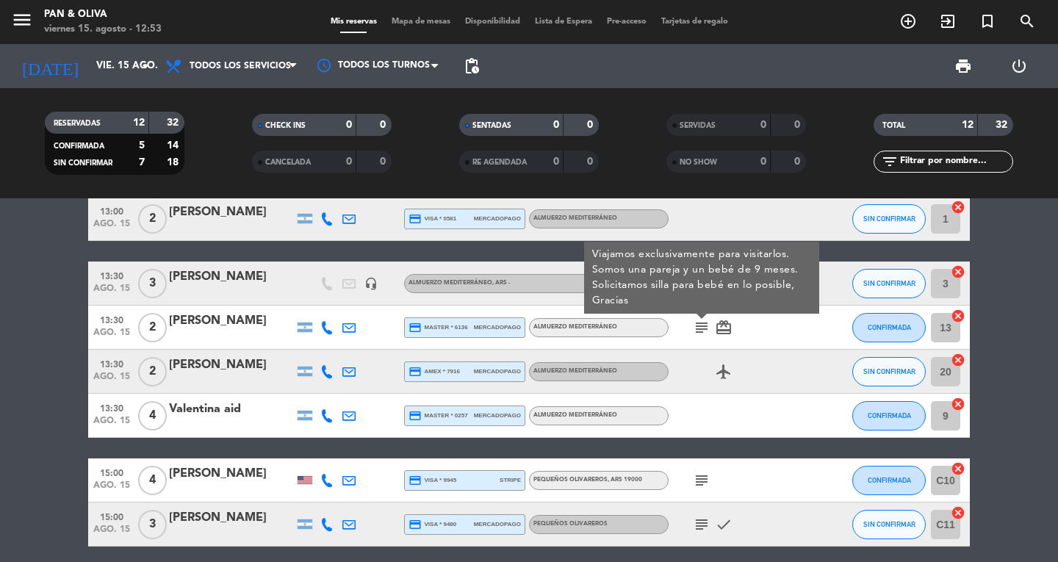
click at [702, 331] on icon "subject" at bounding box center [702, 328] width 18 height 18
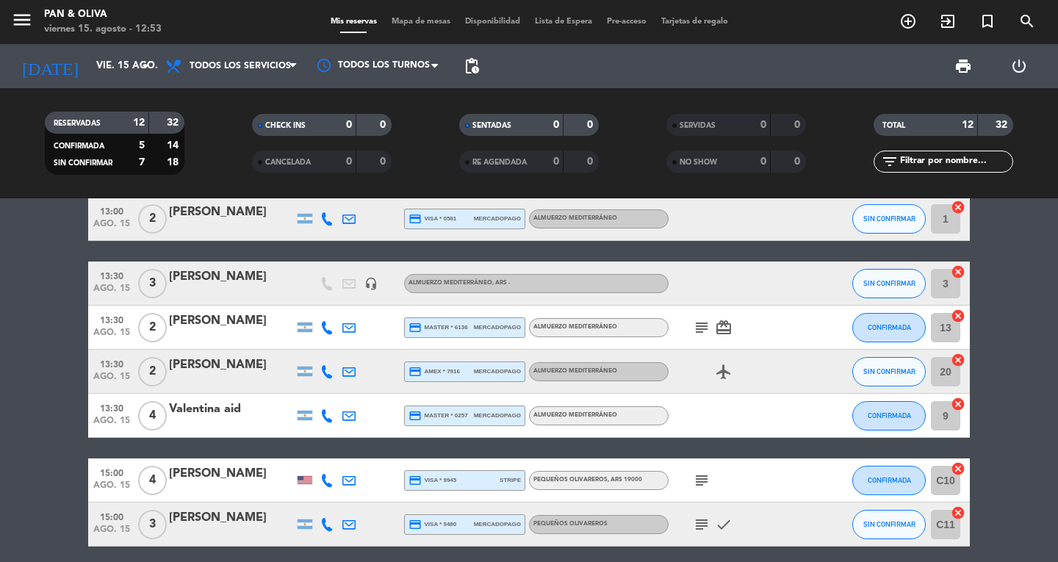
click at [701, 477] on icon "subject" at bounding box center [702, 481] width 18 height 18
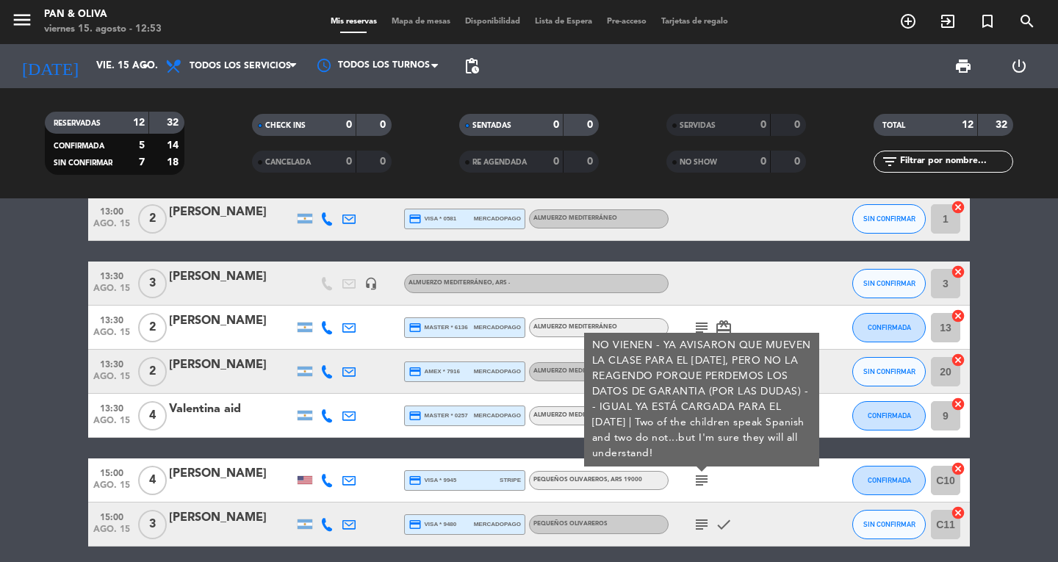
click at [700, 477] on icon "subject" at bounding box center [702, 481] width 18 height 18
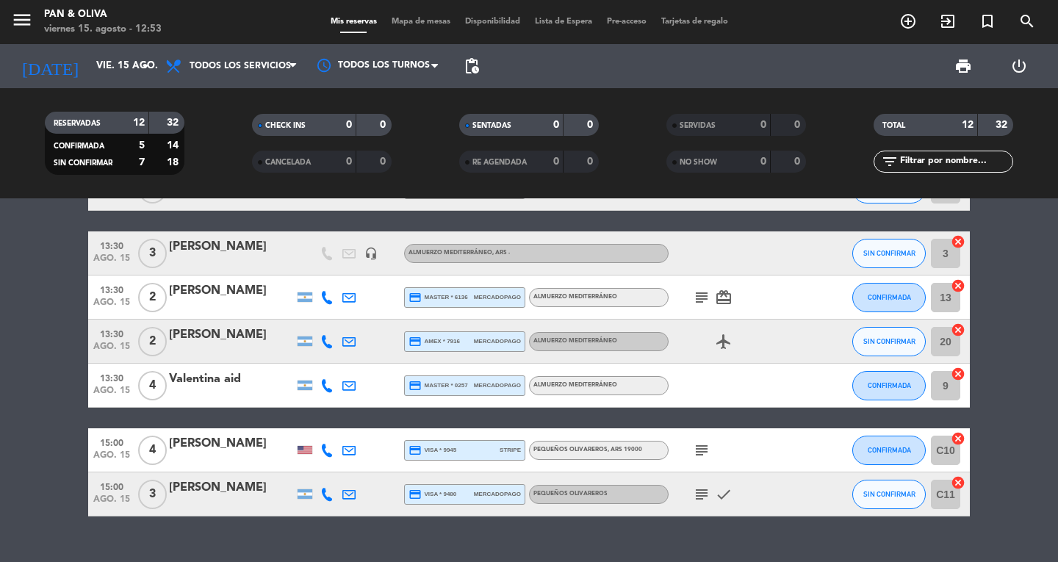
scroll to position [352, 0]
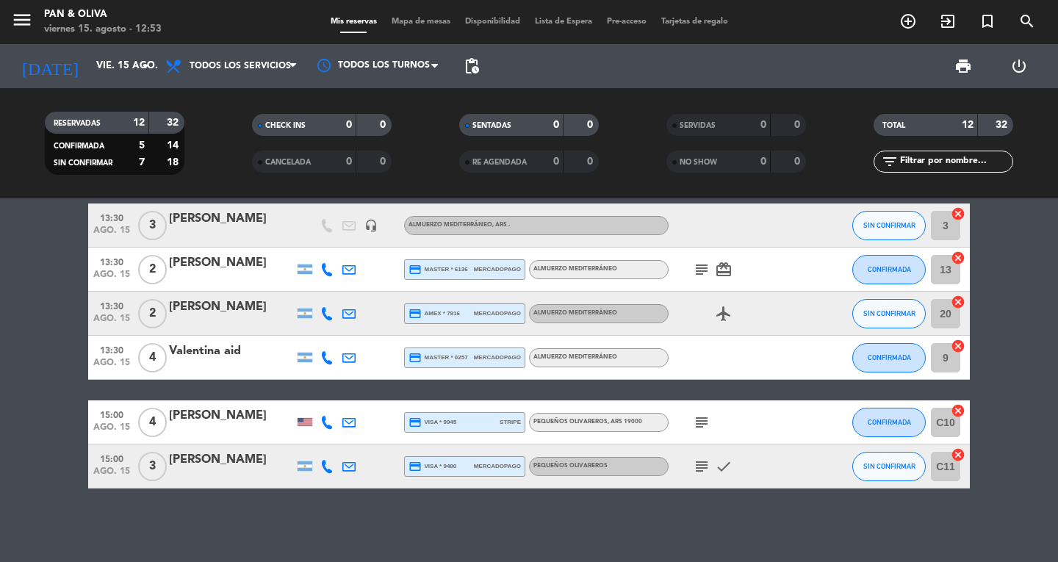
click at [700, 470] on icon "subject" at bounding box center [702, 467] width 18 height 18
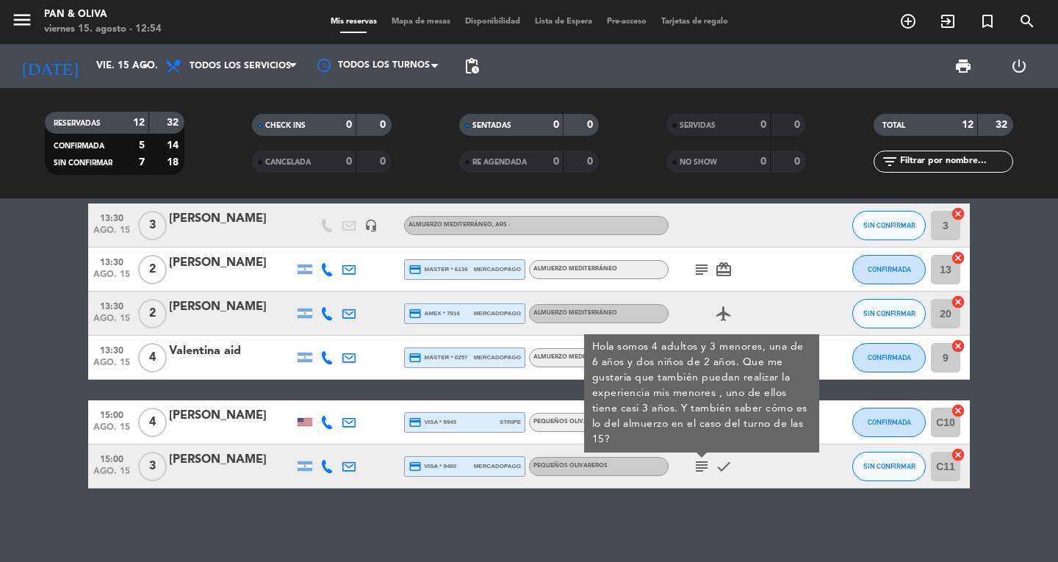
click at [700, 470] on icon "subject" at bounding box center [702, 467] width 18 height 18
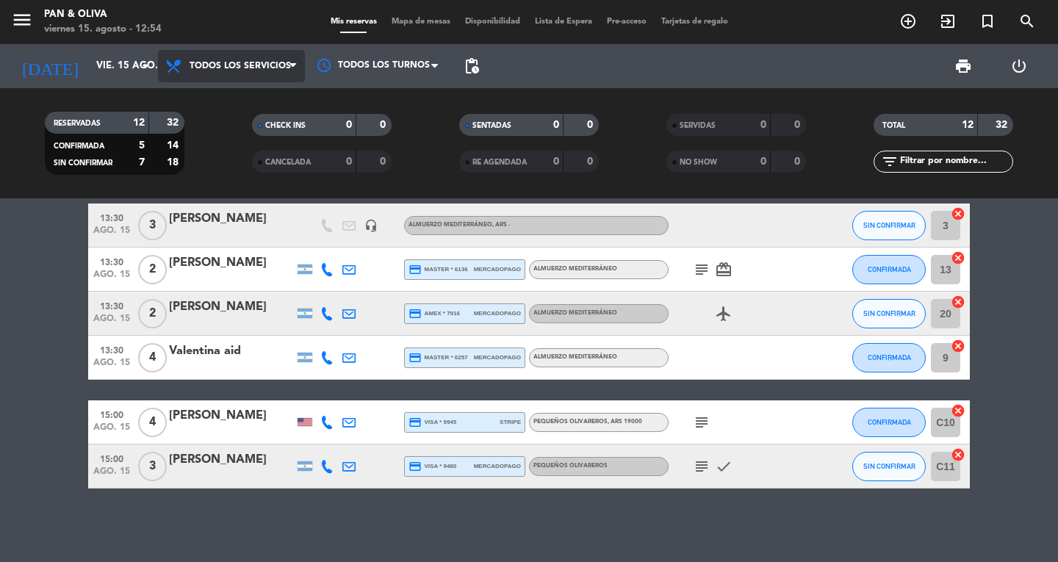
click at [295, 60] on icon at bounding box center [292, 66] width 7 height 12
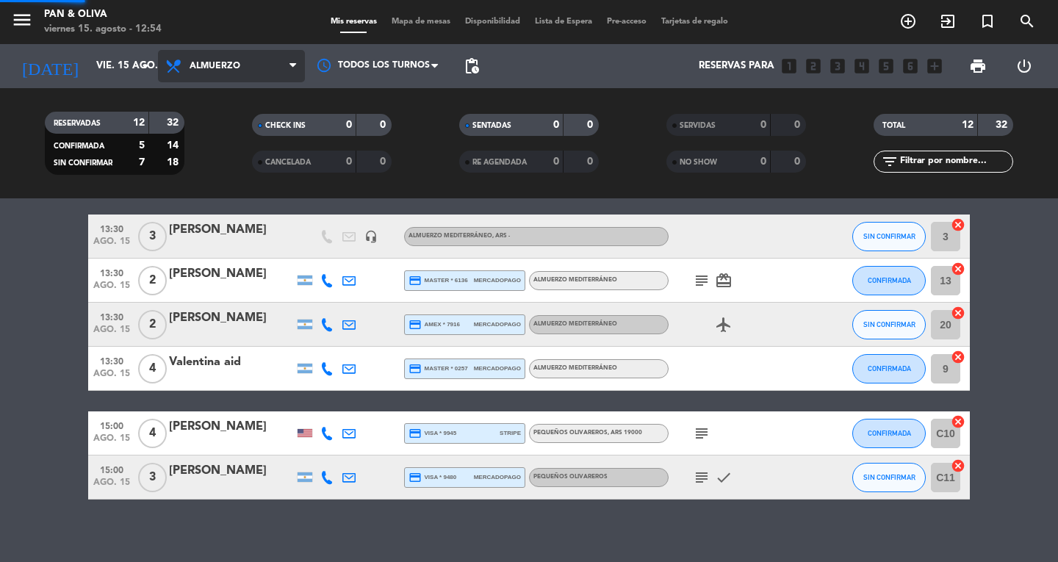
scroll to position [363, 0]
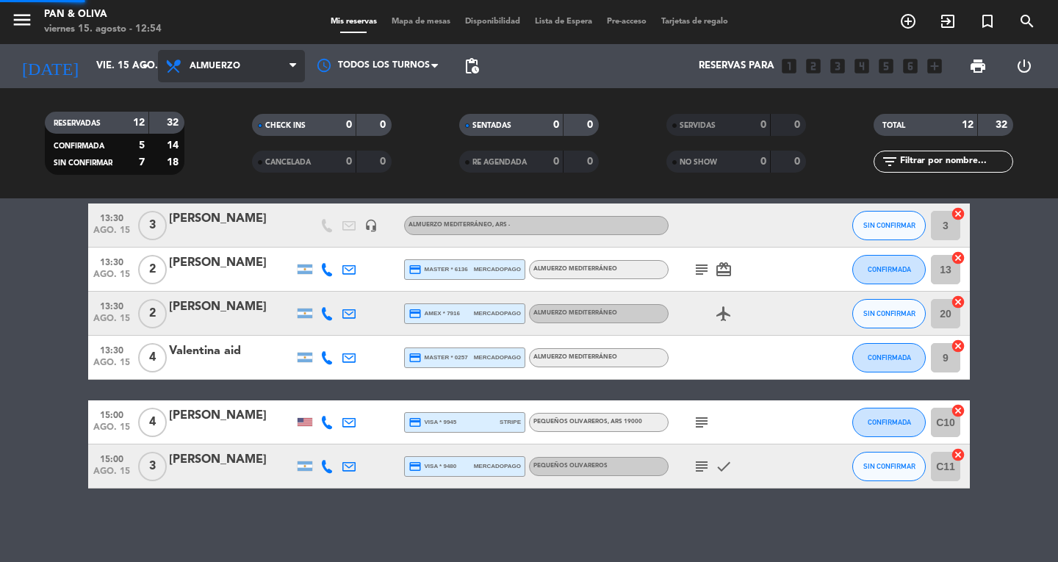
click at [237, 163] on div "menu Pan & [PERSON_NAME][DATE] 15. agosto - 12:54 Mis reservas Mapa de mesas Di…" at bounding box center [529, 99] width 1058 height 198
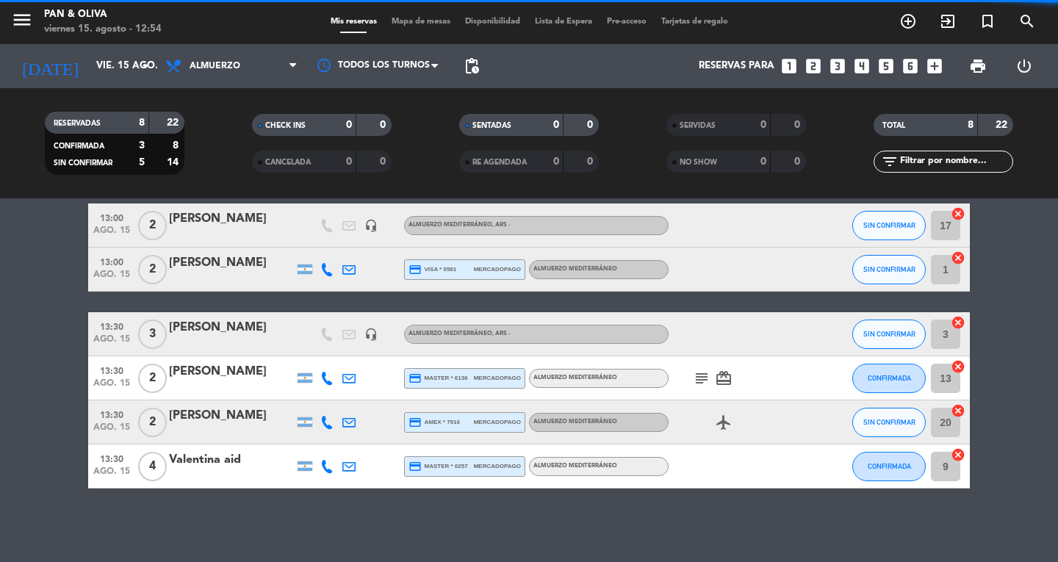
scroll to position [171, 0]
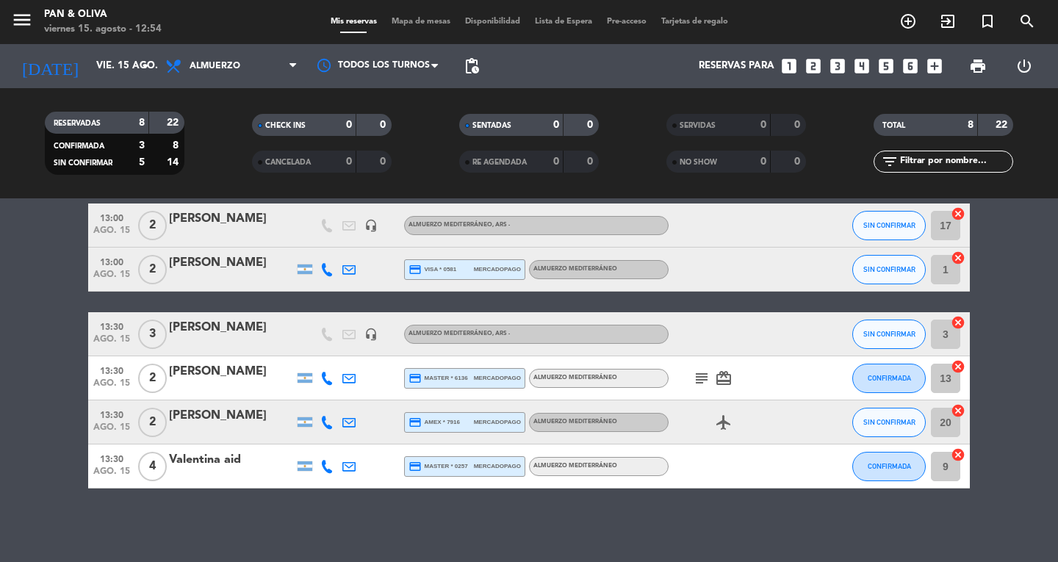
click at [704, 380] on icon "subject" at bounding box center [702, 378] width 18 height 18
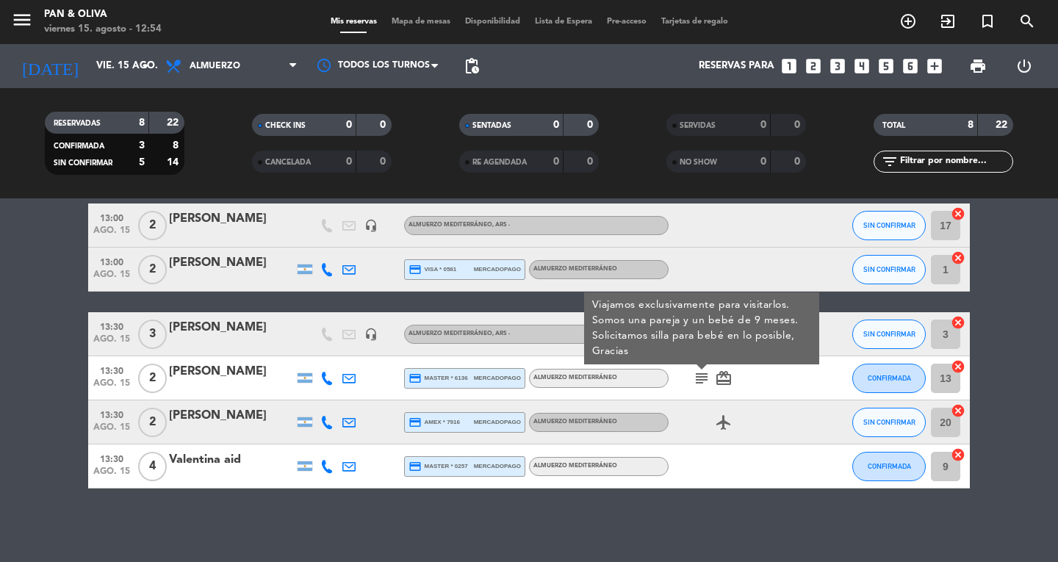
click at [704, 380] on icon "subject" at bounding box center [702, 378] width 18 height 18
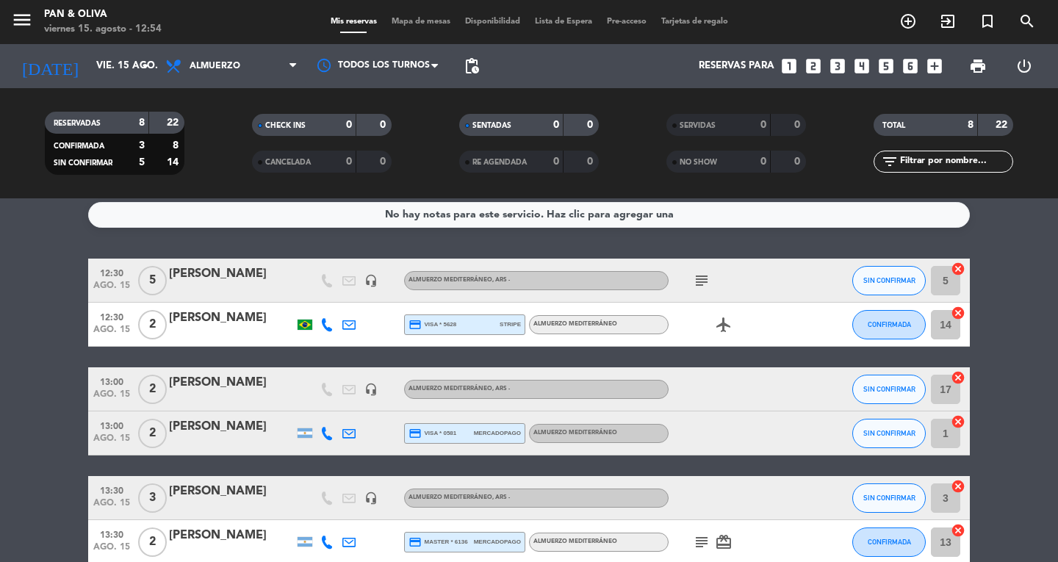
scroll to position [0, 0]
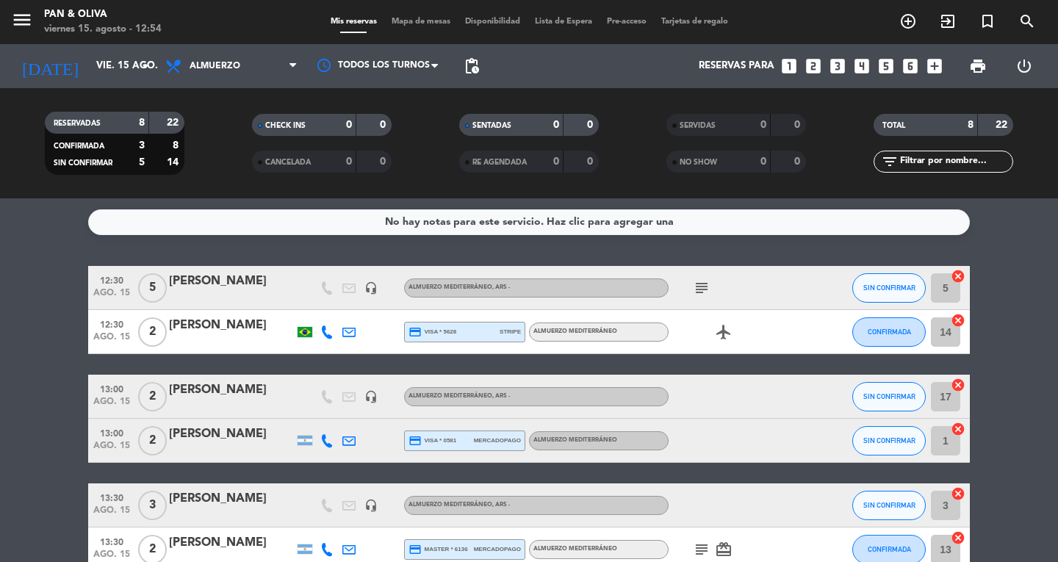
click at [702, 286] on icon "subject" at bounding box center [702, 288] width 18 height 18
click at [18, 13] on icon "menu" at bounding box center [22, 20] width 22 height 22
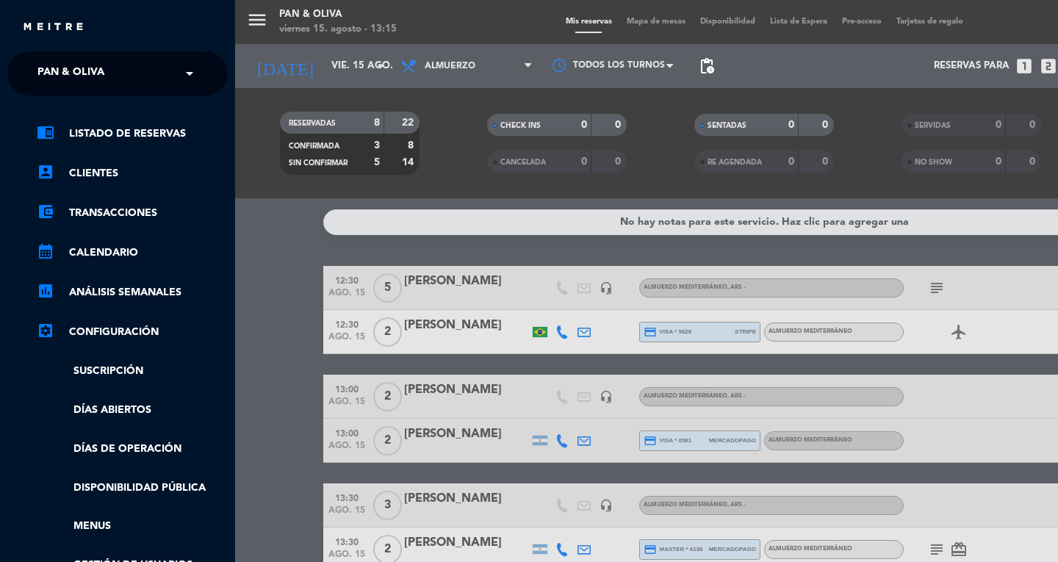
click at [78, 60] on span "Pan & Oliva" at bounding box center [70, 73] width 67 height 31
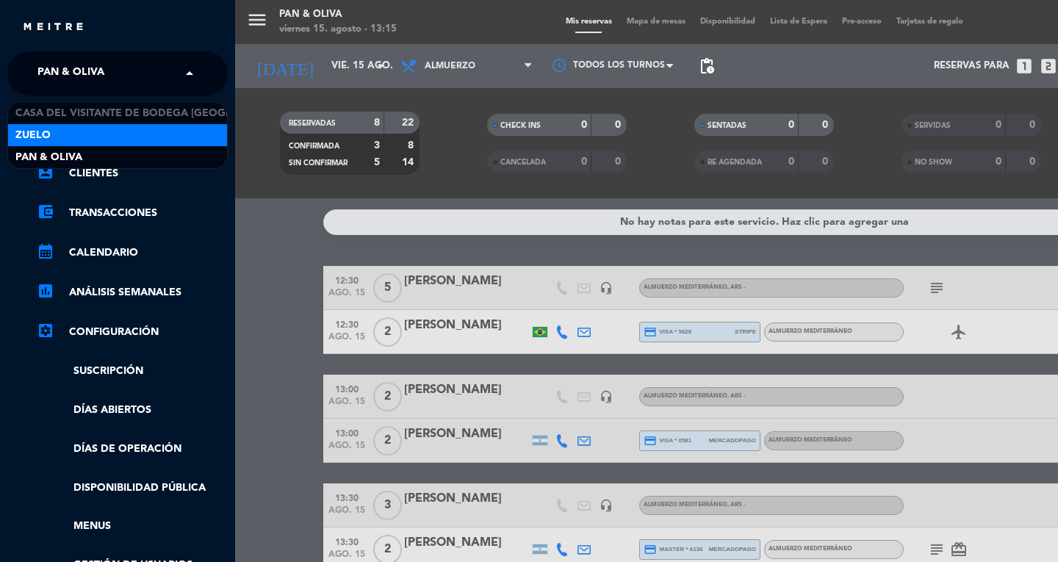
click at [92, 140] on div "Zuelo" at bounding box center [117, 135] width 219 height 22
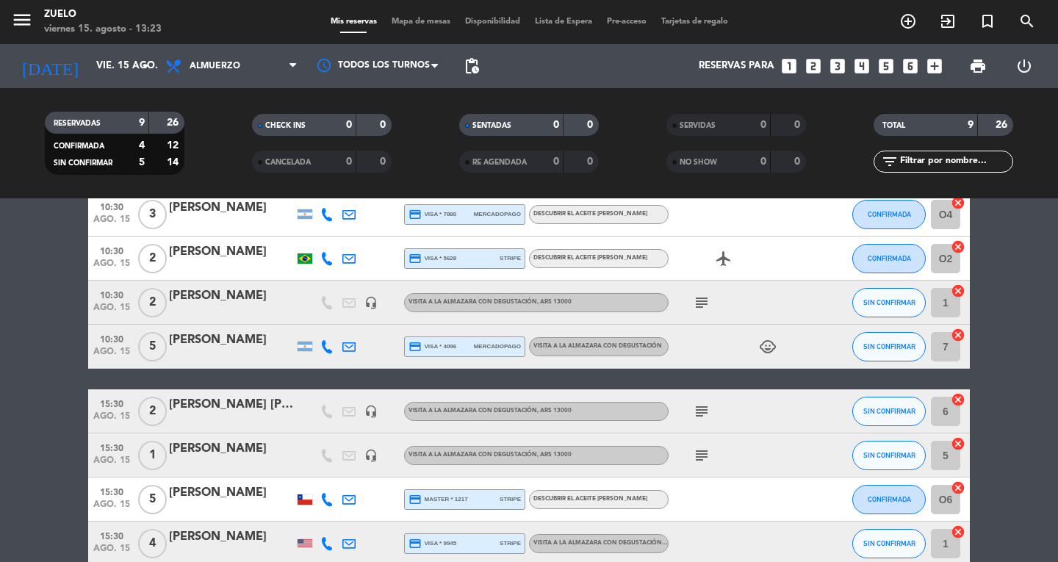
scroll to position [147, 0]
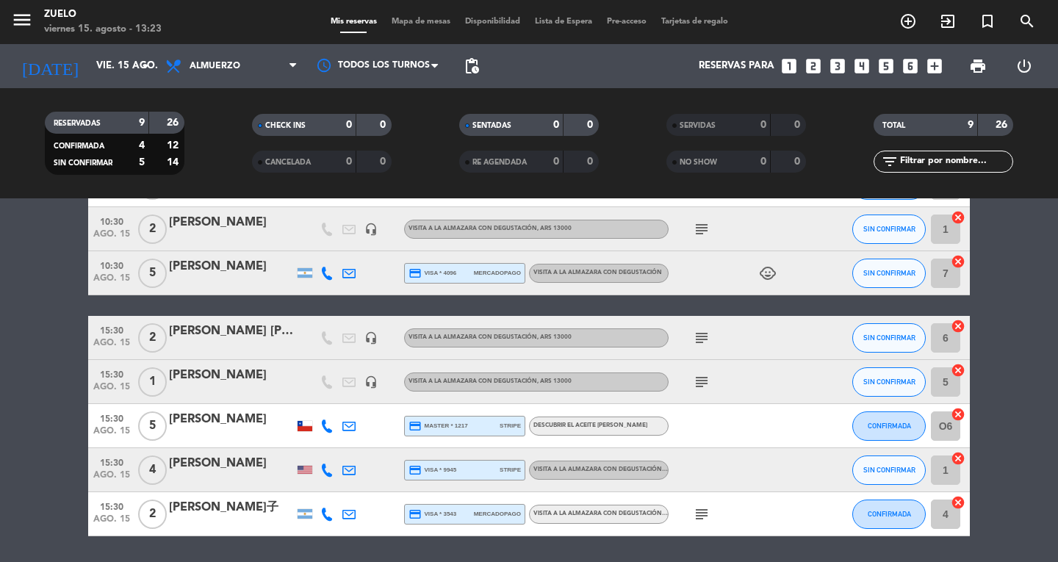
click at [701, 377] on icon "subject" at bounding box center [702, 382] width 18 height 18
click at [703, 335] on icon "subject" at bounding box center [702, 338] width 18 height 18
click at [242, 418] on div "[PERSON_NAME]" at bounding box center [231, 419] width 125 height 19
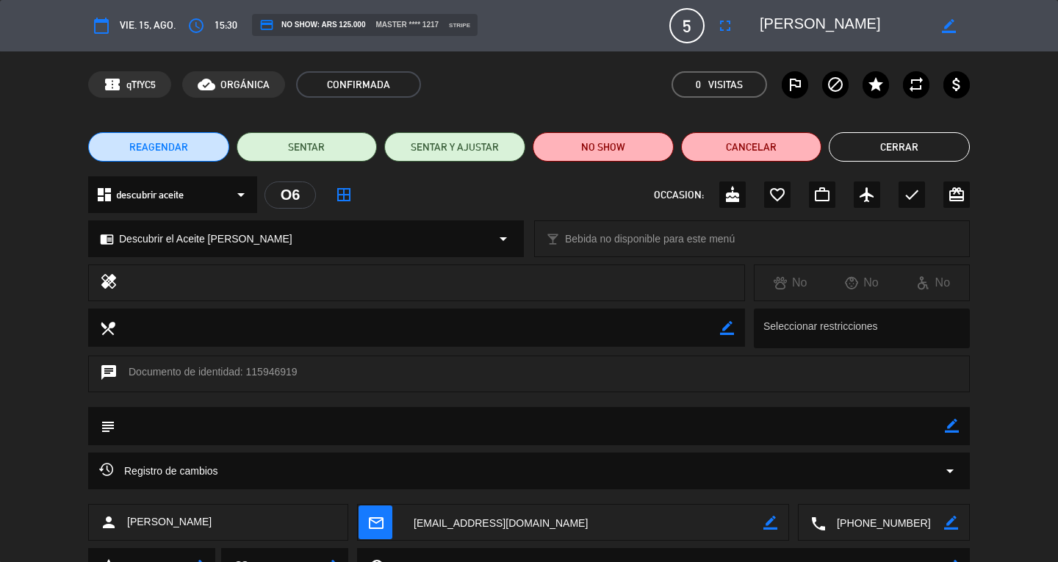
click at [895, 154] on button "Cerrar" at bounding box center [899, 146] width 141 height 29
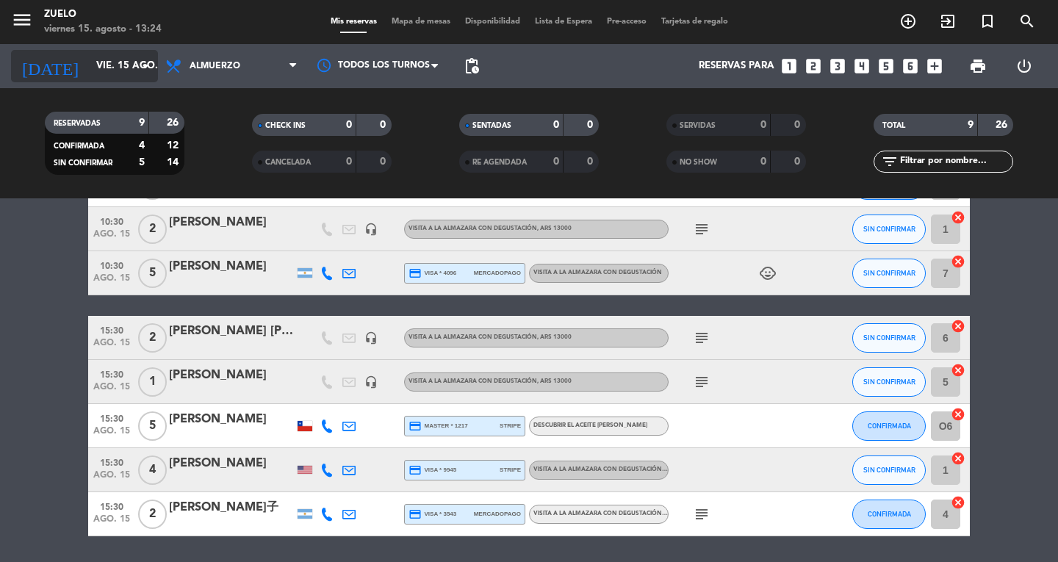
click at [102, 82] on div "[DATE] [DATE] arrow_drop_down" at bounding box center [84, 66] width 147 height 32
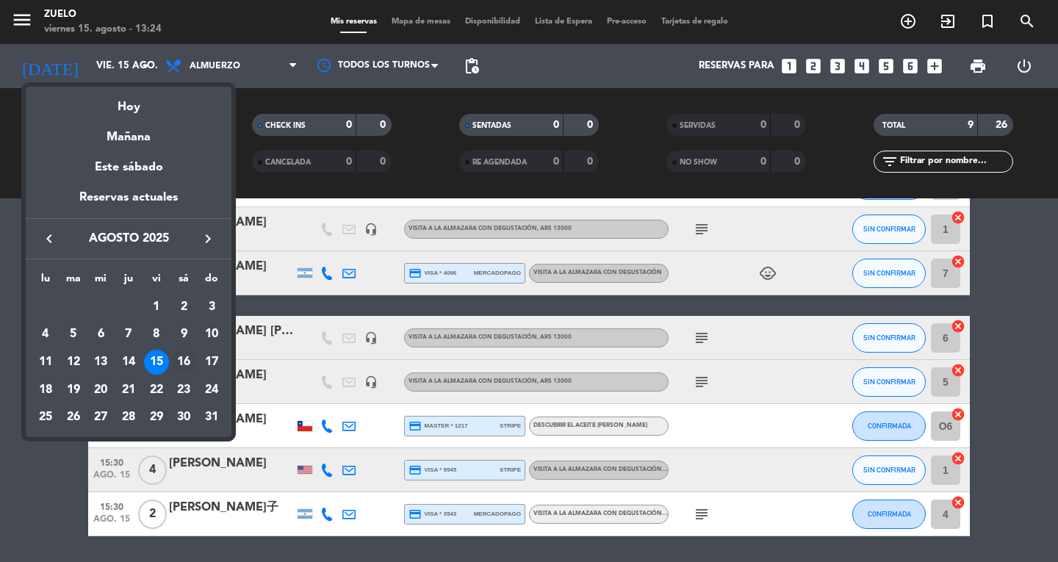
click at [181, 369] on div "16" at bounding box center [183, 362] width 25 height 25
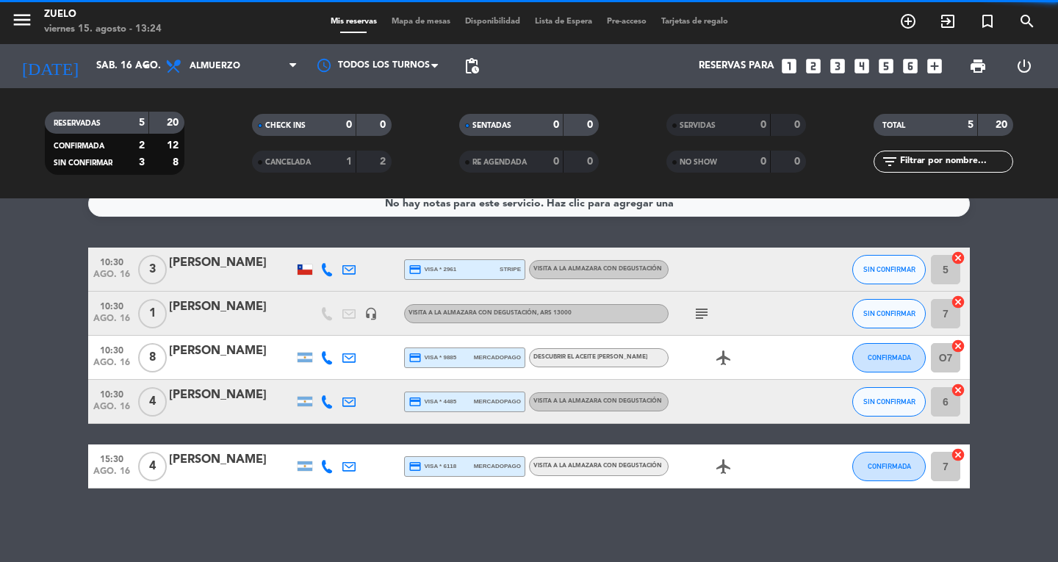
scroll to position [18, 0]
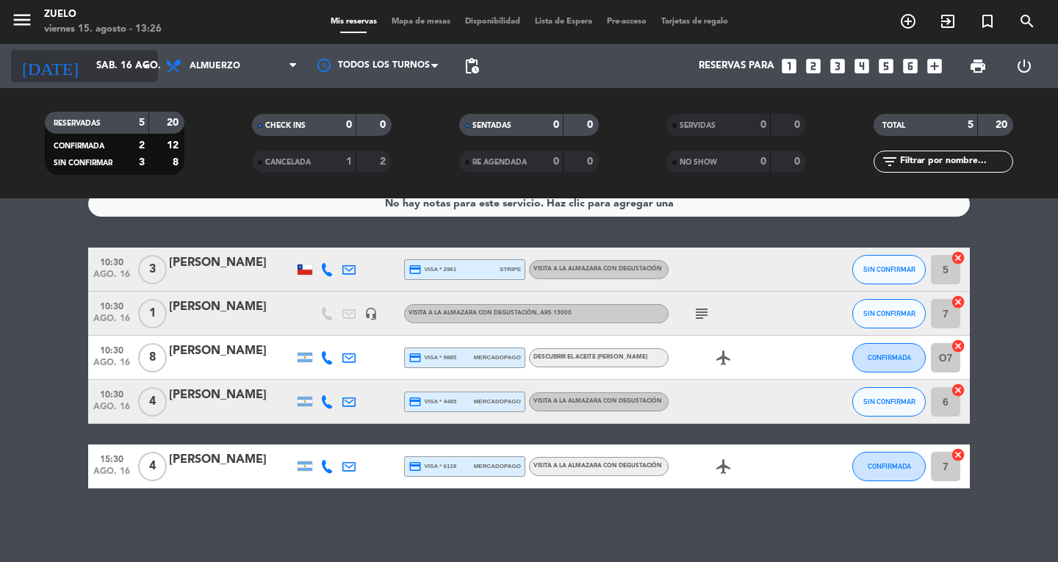
click at [89, 62] on input "sáb. 16 ago." at bounding box center [153, 66] width 129 height 26
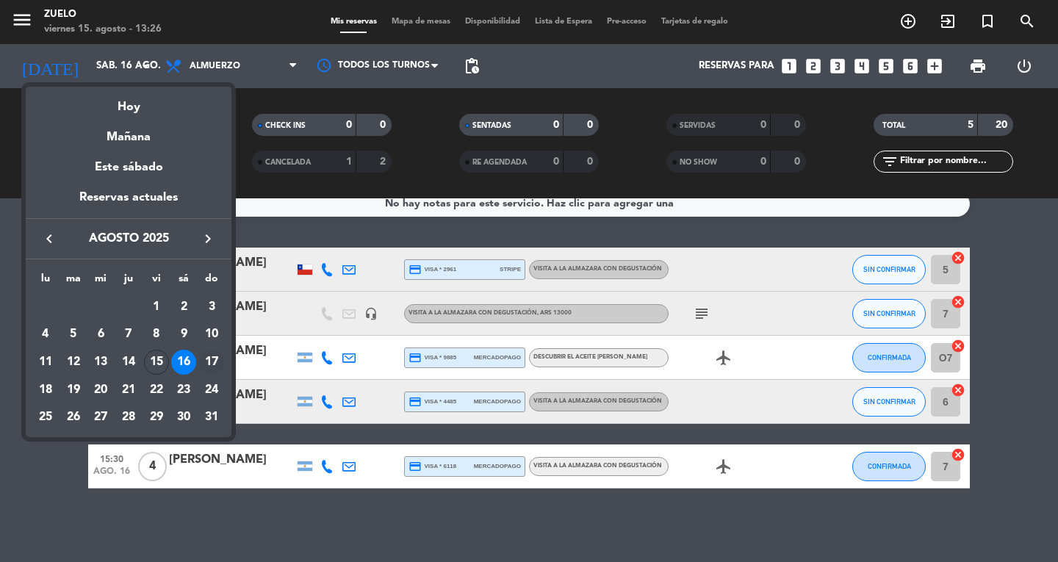
click at [206, 368] on div "17" at bounding box center [211, 362] width 25 height 25
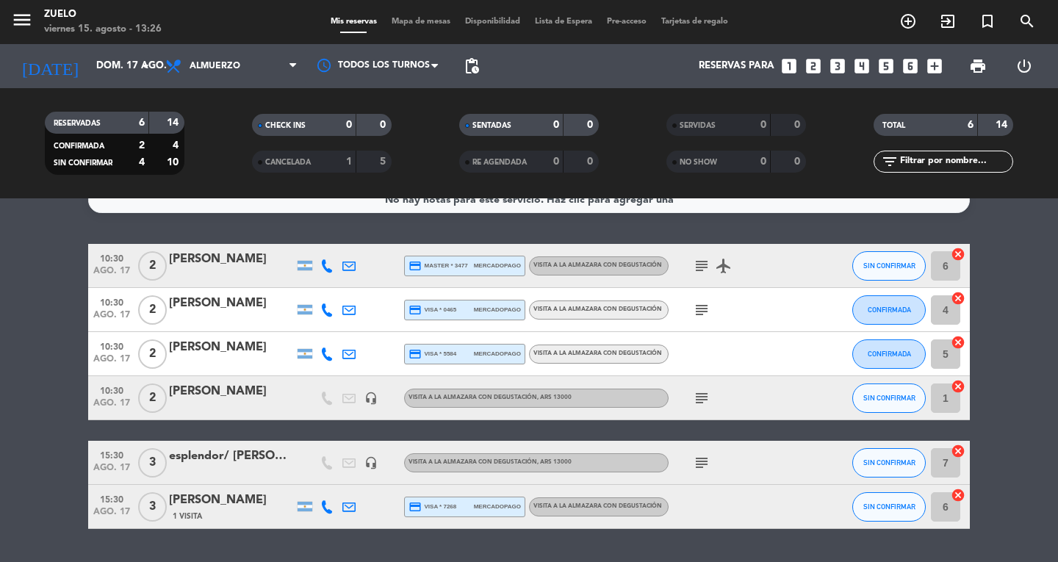
scroll to position [0, 0]
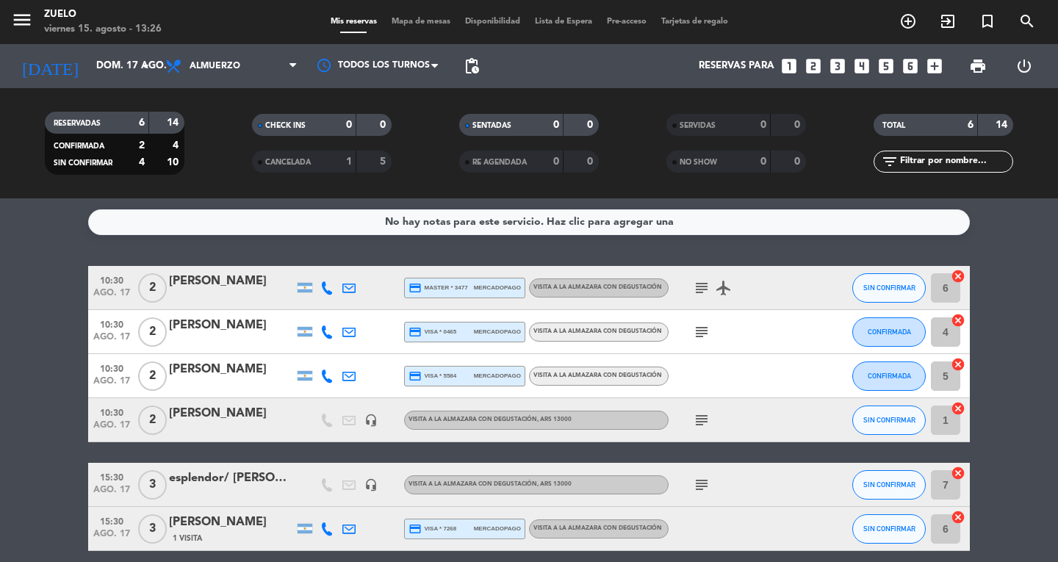
click at [706, 281] on icon "subject" at bounding box center [702, 288] width 18 height 18
click at [705, 332] on icon "subject" at bounding box center [702, 332] width 18 height 18
click at [706, 422] on icon "subject" at bounding box center [702, 420] width 18 height 18
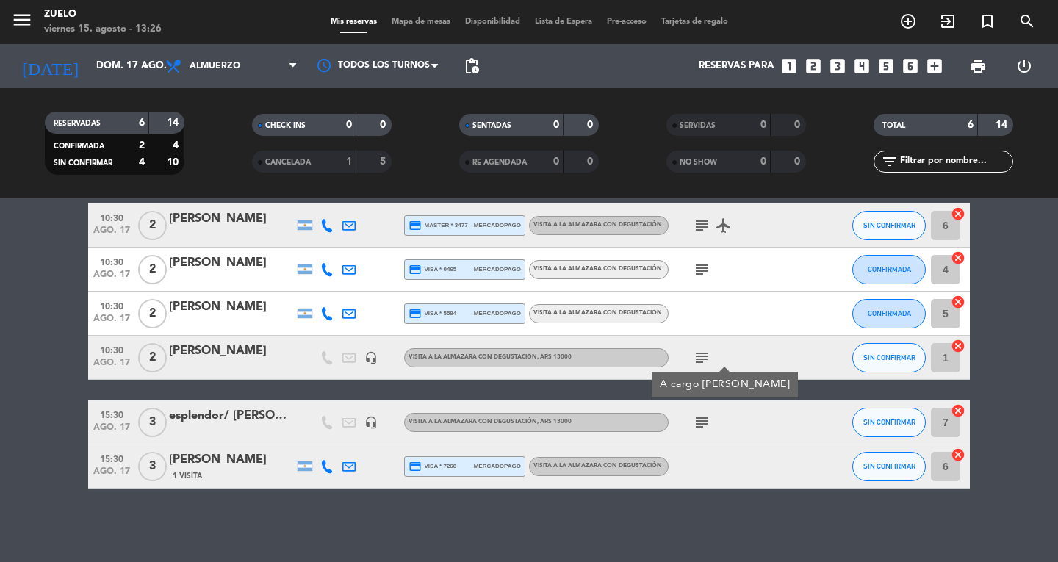
click at [721, 432] on div "subject" at bounding box center [734, 421] width 132 height 43
click at [704, 427] on icon "subject" at bounding box center [702, 423] width 18 height 18
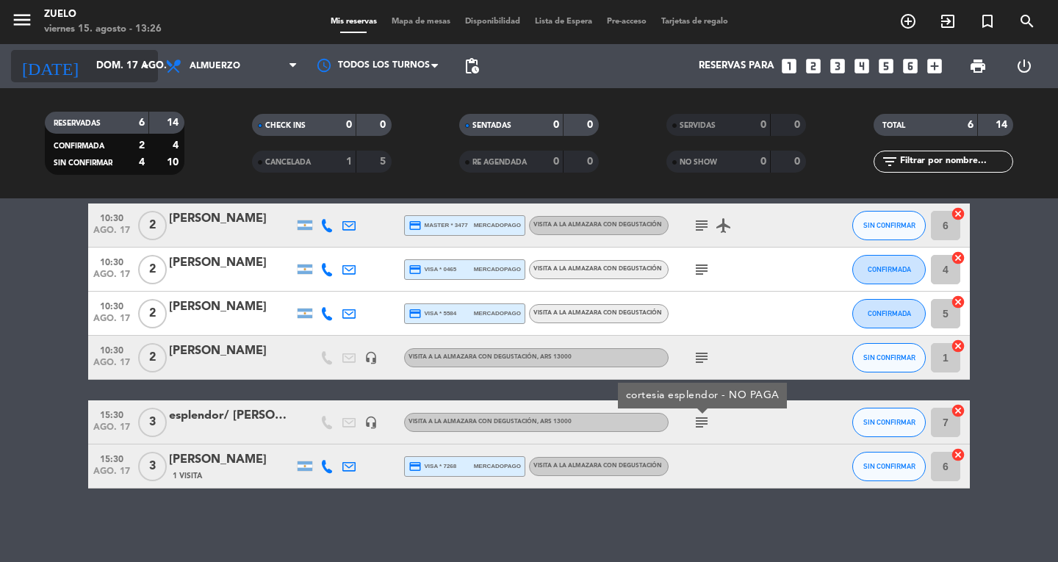
click at [98, 76] on input "dom. 17 ago." at bounding box center [153, 66] width 129 height 26
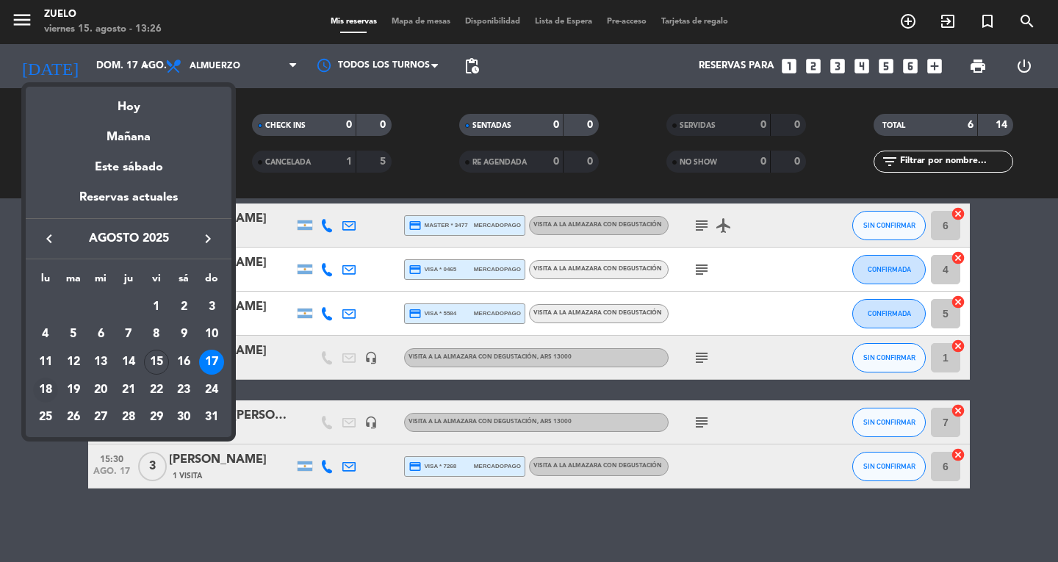
click at [42, 393] on div "18" at bounding box center [45, 390] width 25 height 25
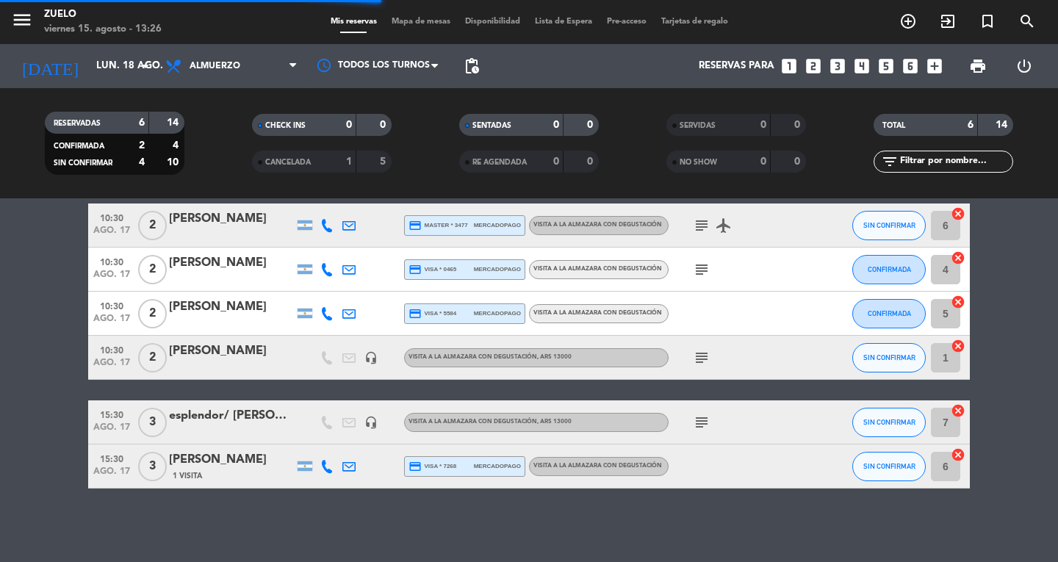
scroll to position [0, 0]
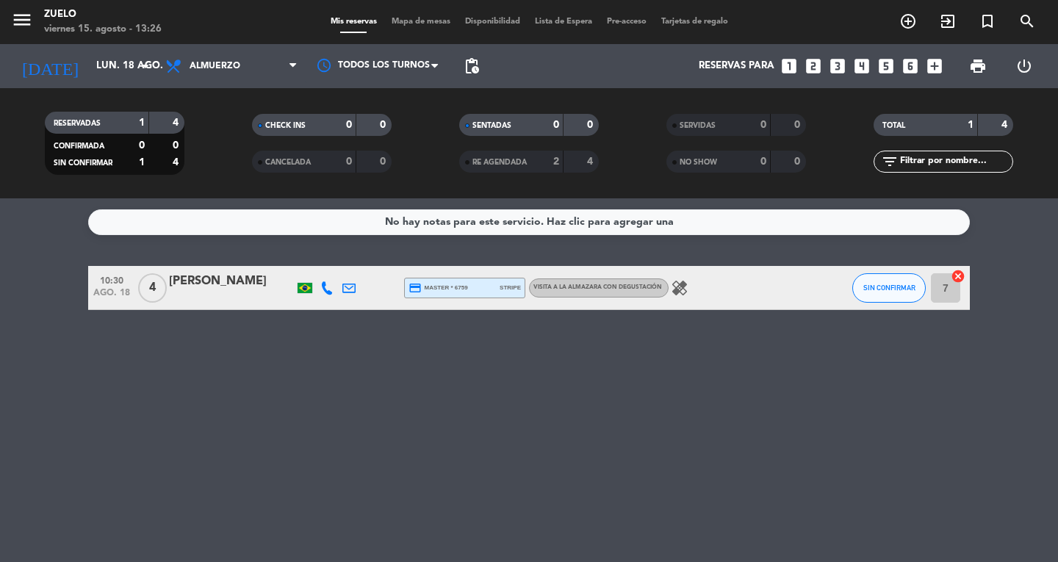
click at [76, 33] on div "viernes 15. agosto - 13:26" at bounding box center [103, 29] width 118 height 15
click at [89, 68] on input "lun. 18 ago." at bounding box center [153, 66] width 129 height 26
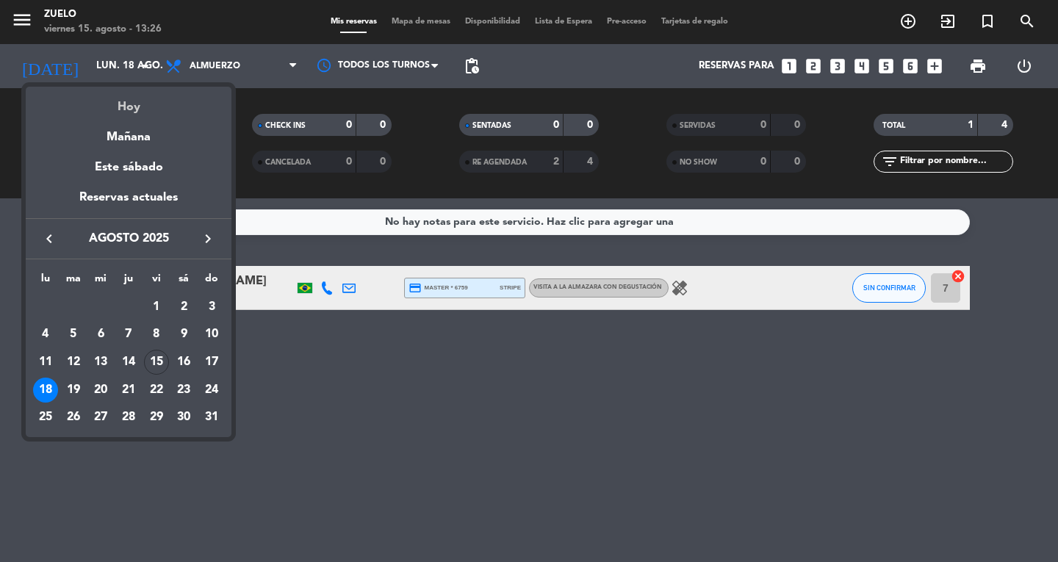
click at [126, 104] on div "Hoy" at bounding box center [129, 102] width 206 height 30
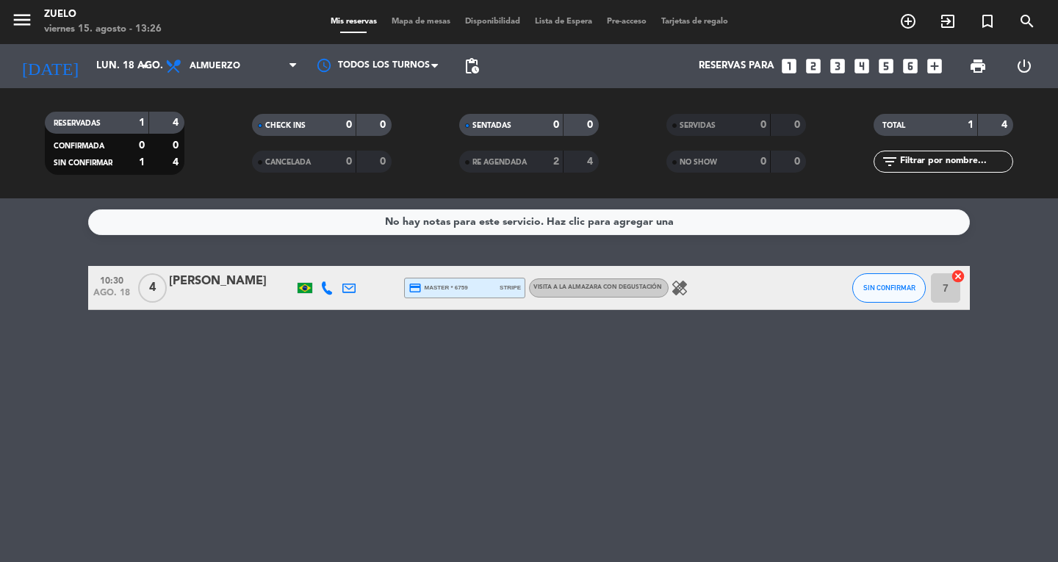
type input "vie. 15 ago."
